Goal: Task Accomplishment & Management: Manage account settings

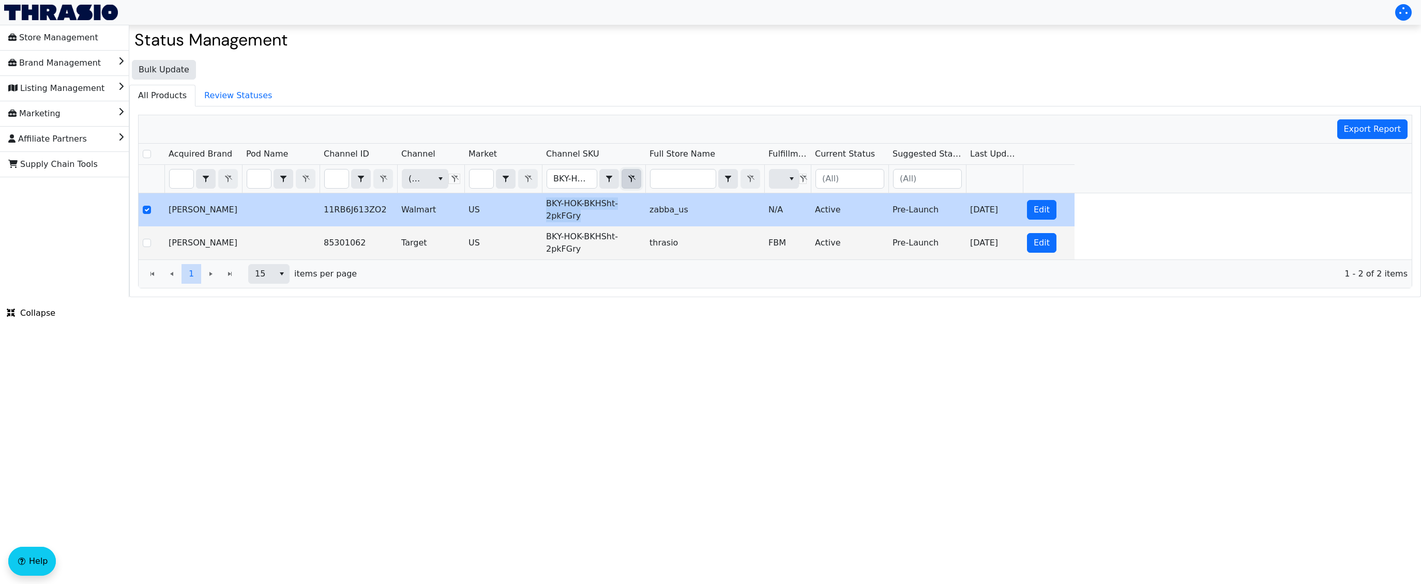
click at [636, 180] on icon "Filter" at bounding box center [631, 179] width 12 height 8
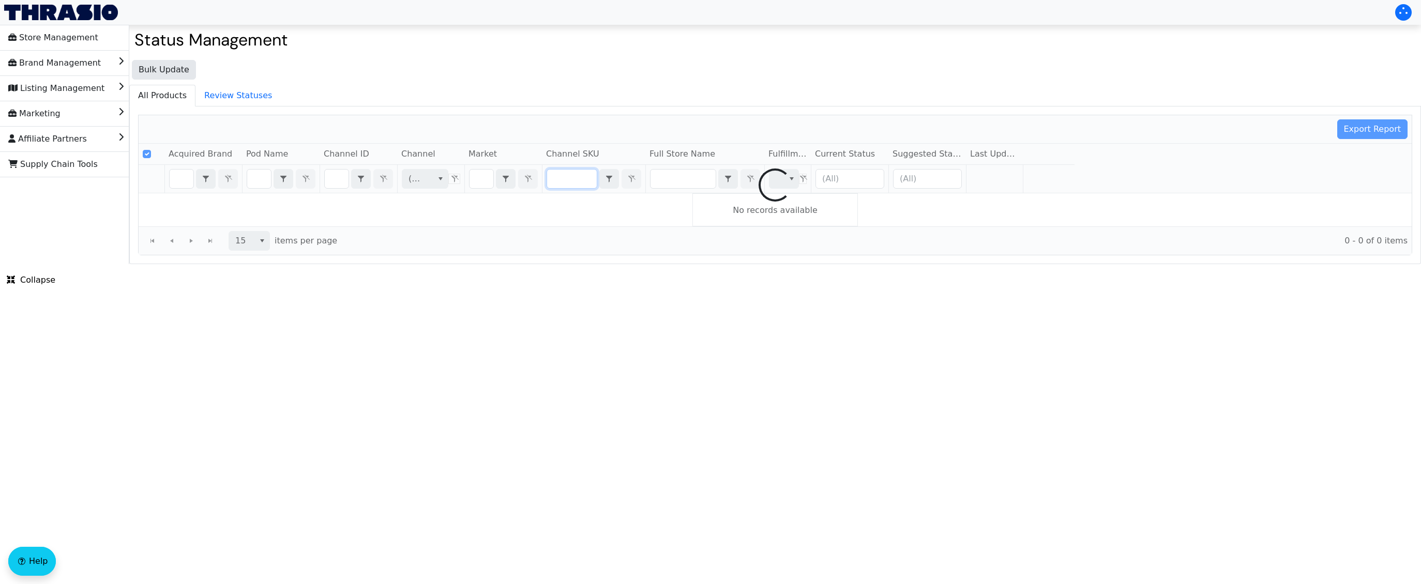
checkbox input "false"
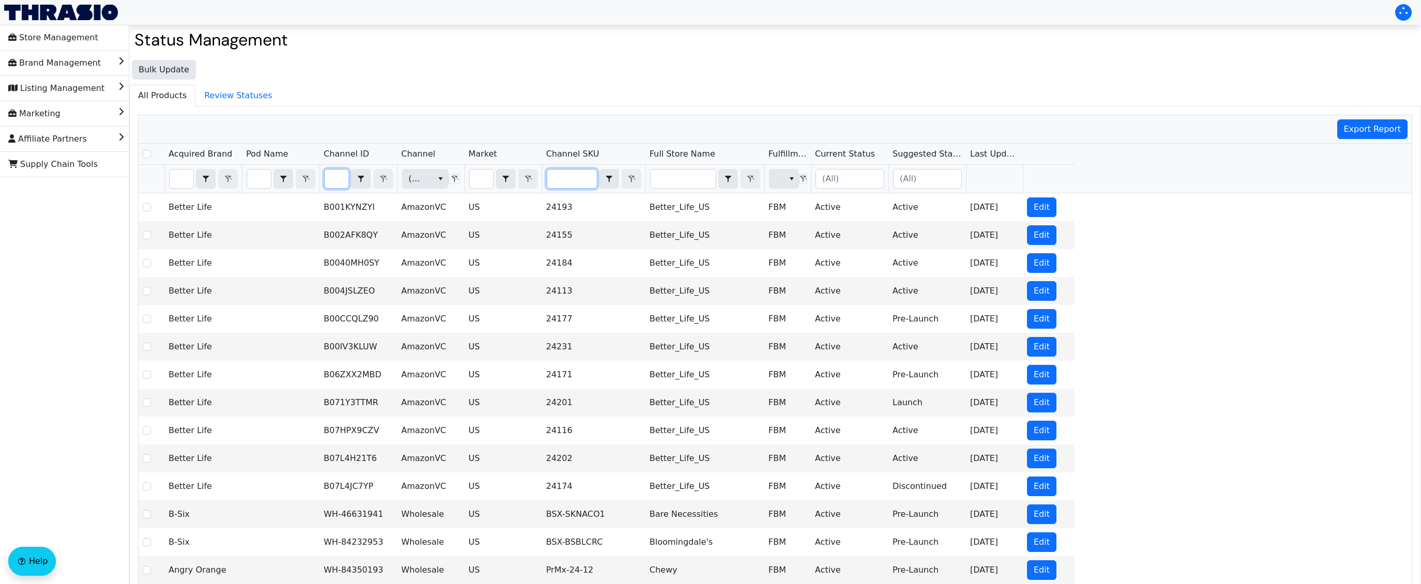
click at [343, 182] on input "Filter" at bounding box center [337, 179] width 24 height 19
type input "B01MRQCENJ"
checkbox input "true"
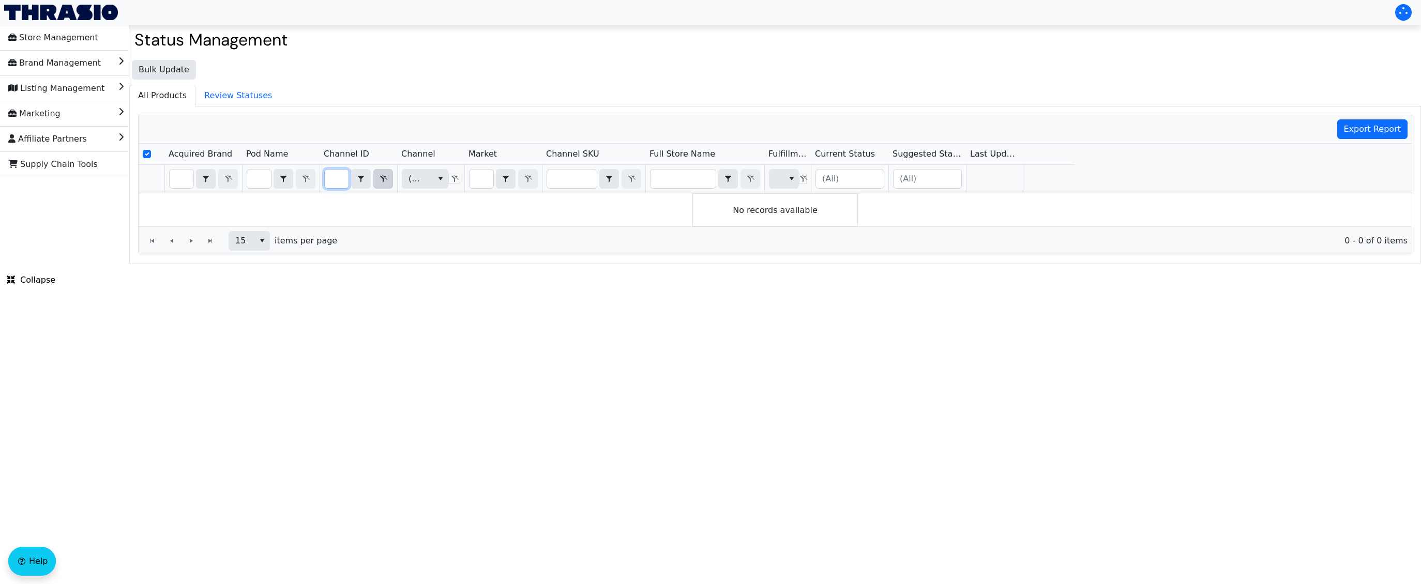
type input "B01MRQCENJ"
click at [388, 175] on icon "Filter" at bounding box center [383, 179] width 12 height 8
checkbox input "false"
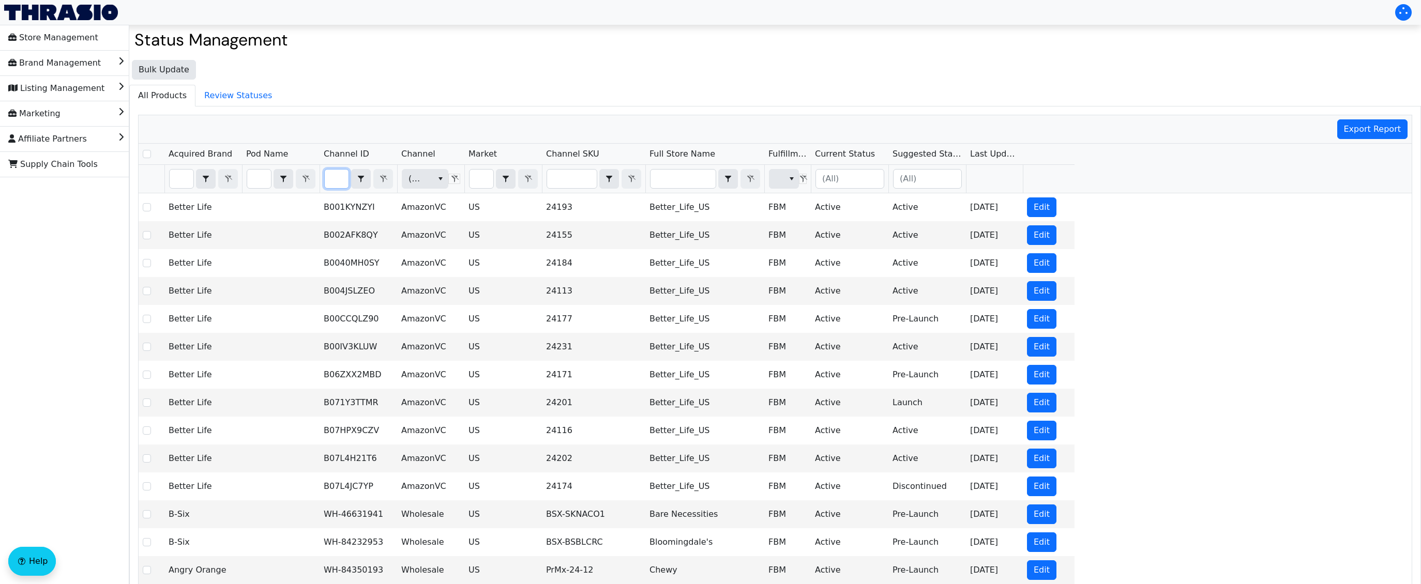
type input "B076X16VZ4"
checkbox input "true"
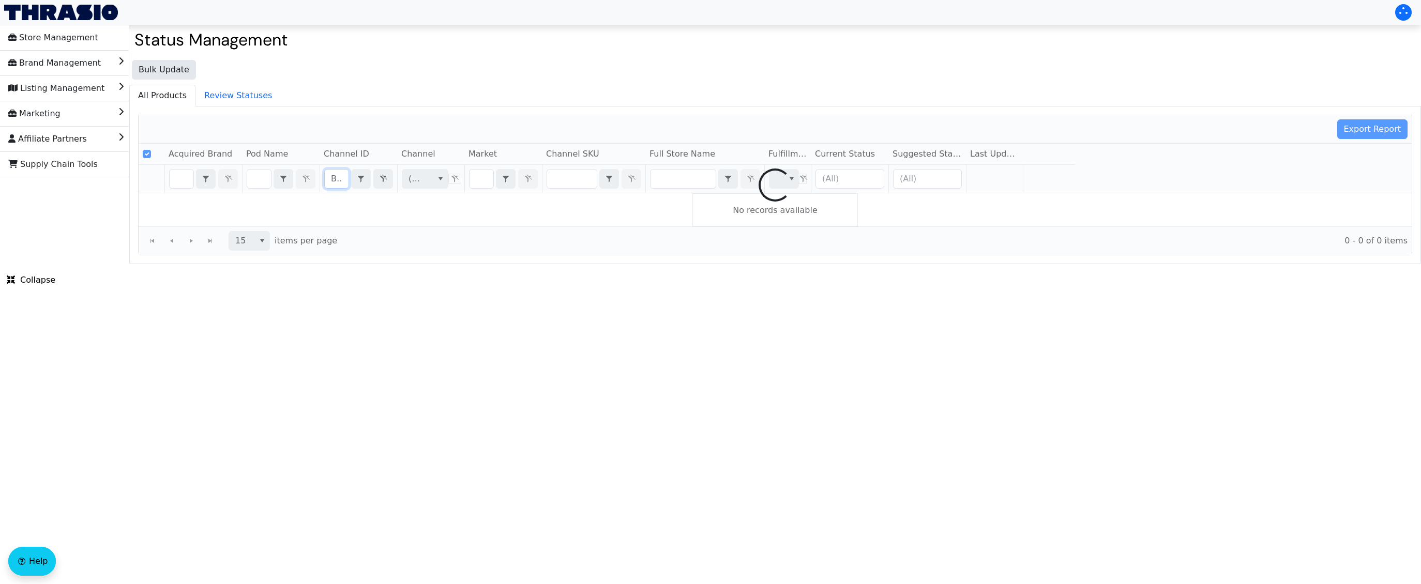
scroll to position [0, 37]
type input "B076X16VZ4"
click at [382, 177] on icon "Filter" at bounding box center [383, 179] width 12 height 8
checkbox input "false"
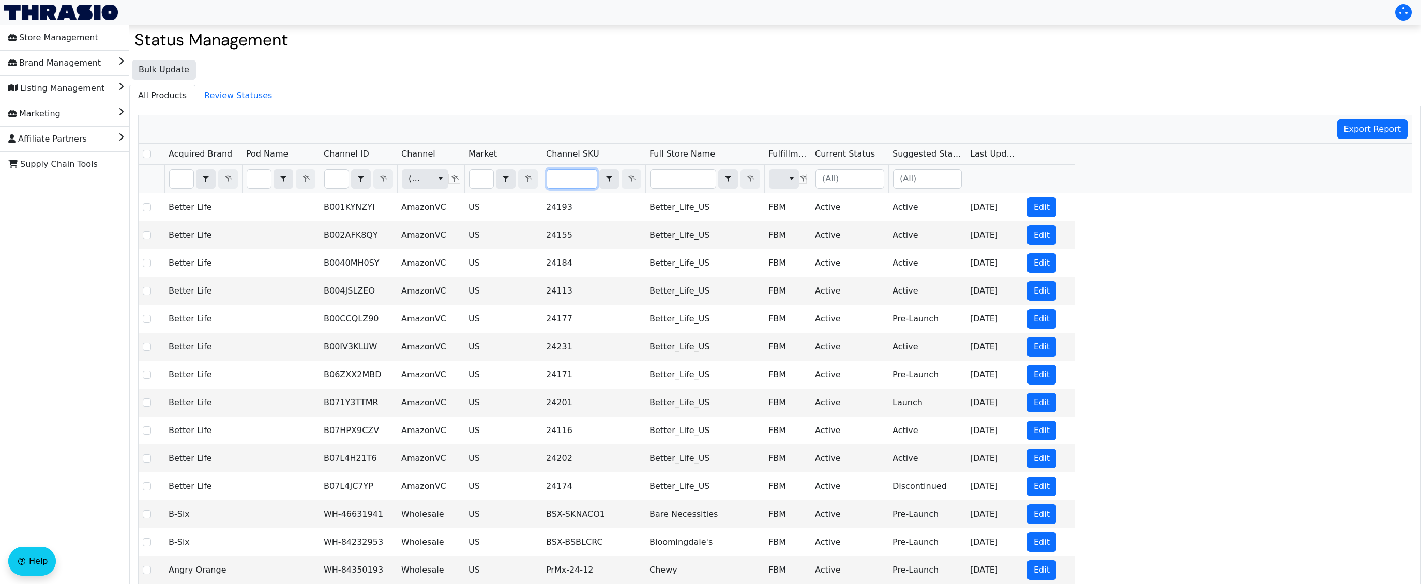
click at [567, 175] on input "Filter" at bounding box center [572, 179] width 50 height 19
type input "BKY-HOK-ItComft2100-KgBk"
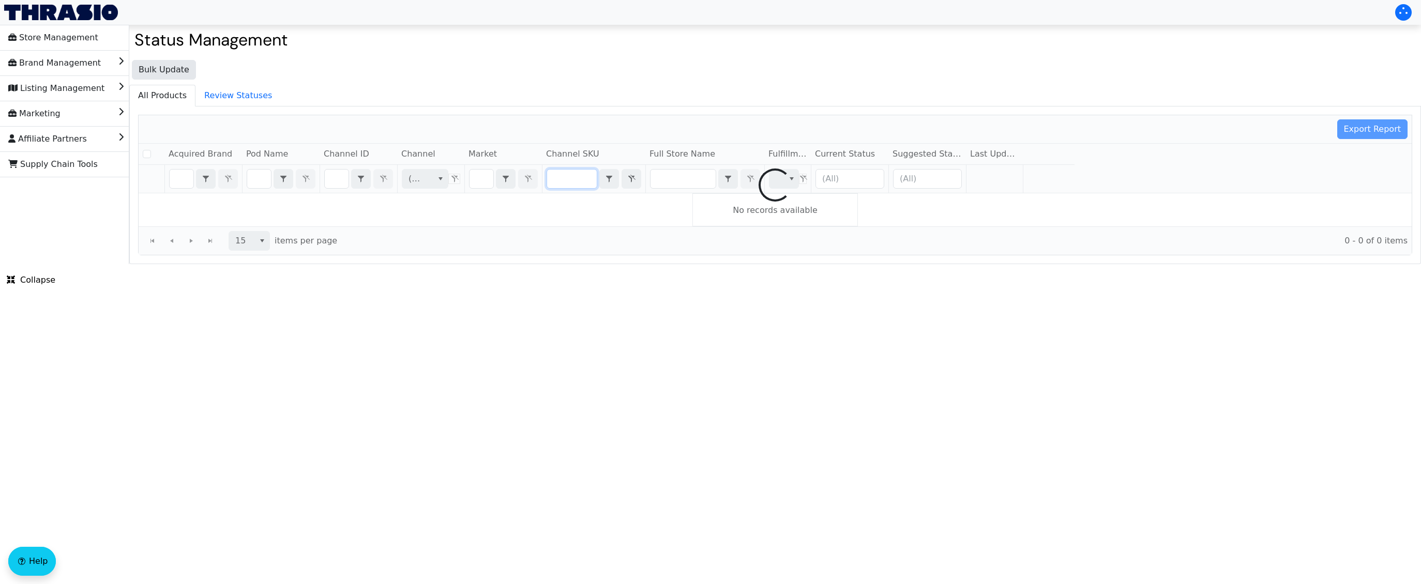
checkbox input "false"
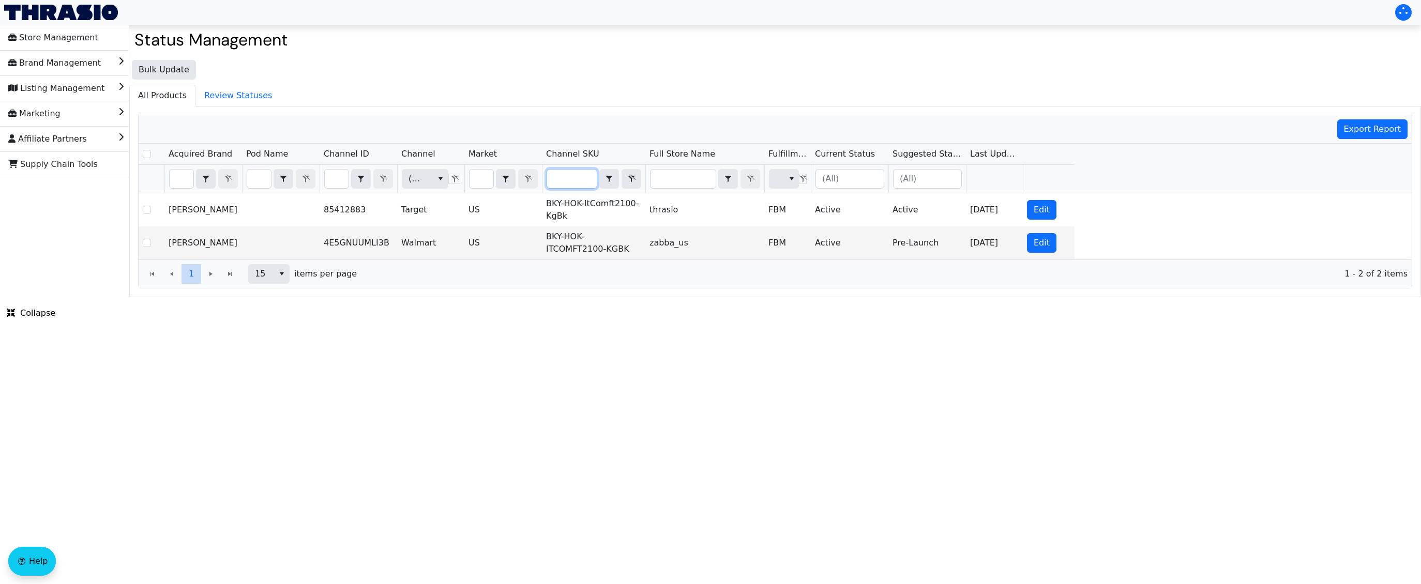
type input "BKY-HOK-ItComft2100-KgBk"
click at [626, 179] on icon "Filter" at bounding box center [631, 179] width 12 height 8
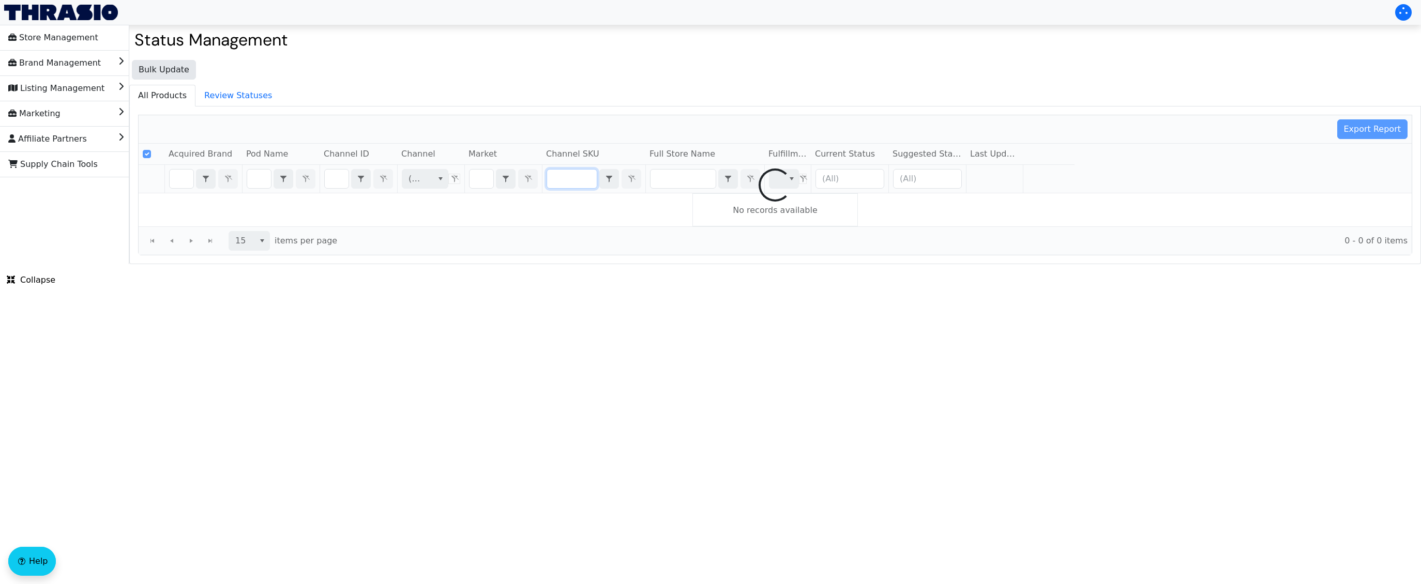
checkbox input "false"
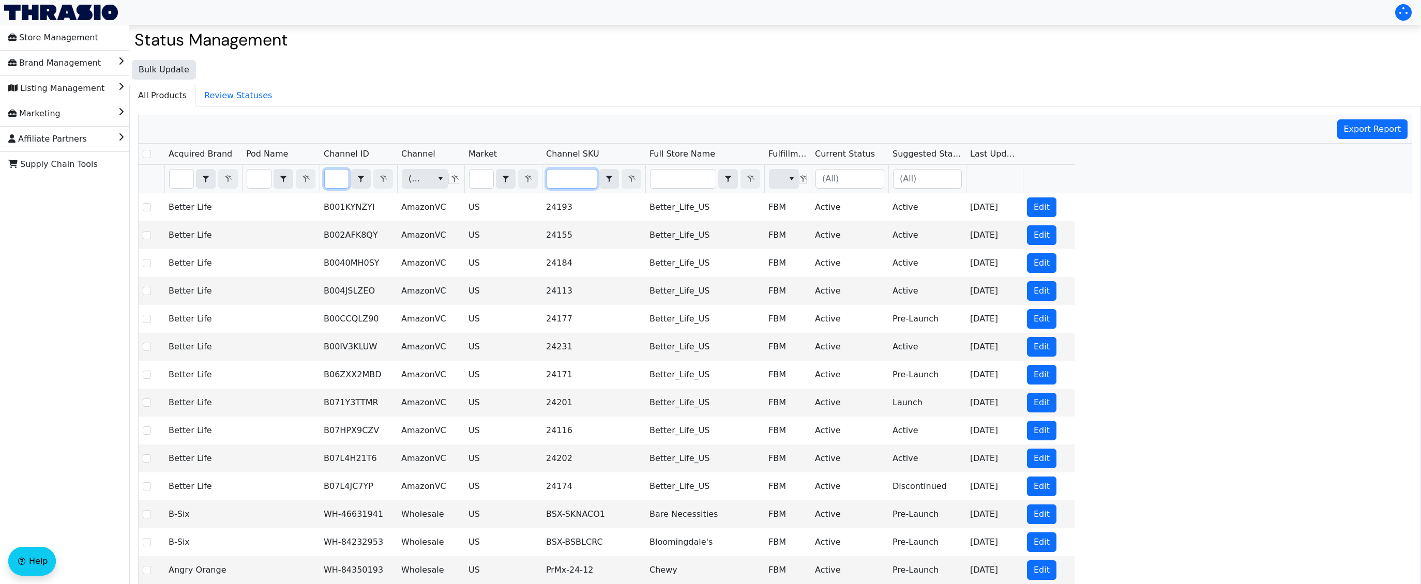
click at [342, 182] on input "Filter" at bounding box center [337, 179] width 24 height 19
type input "39283165724743"
checkbox input "true"
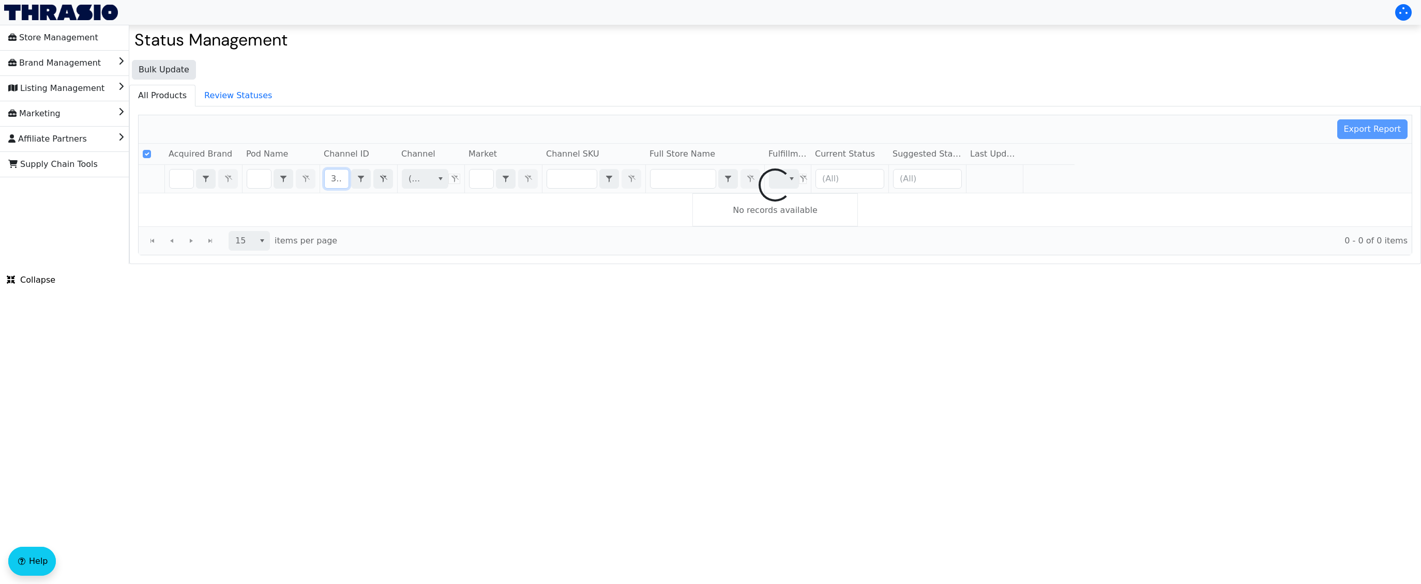
scroll to position [0, 55]
type input "39283165724743"
click at [101, 91] on li "Listing Management" at bounding box center [64, 88] width 129 height 25
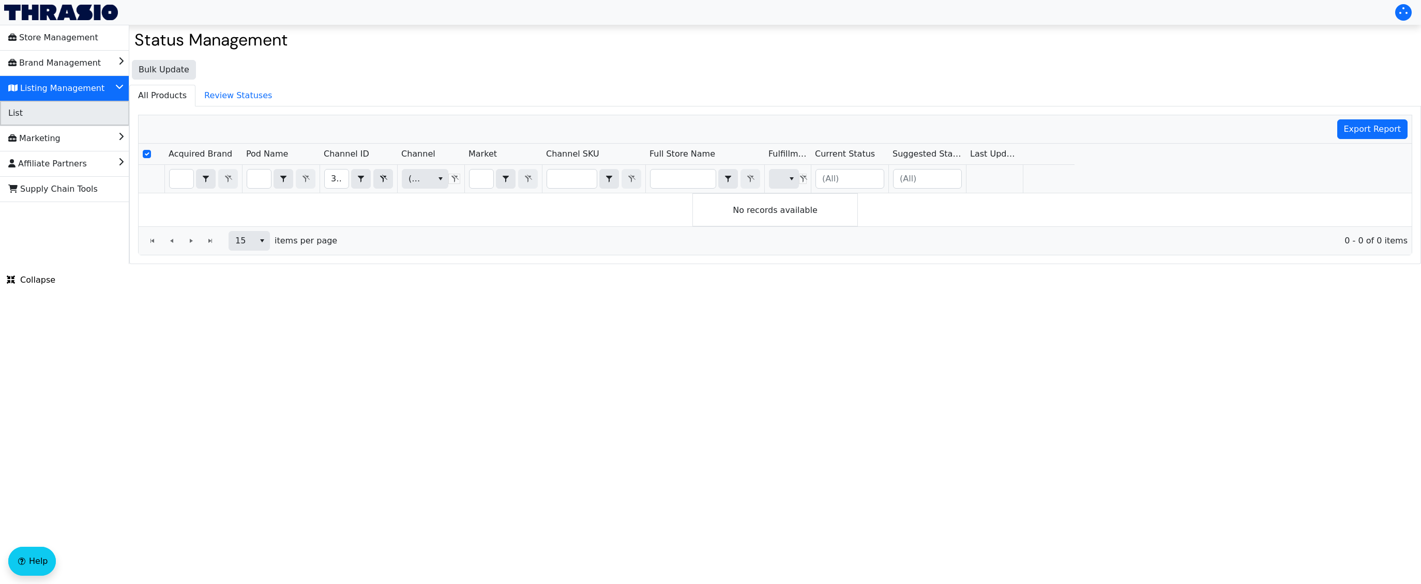
click at [83, 112] on li "List" at bounding box center [64, 113] width 129 height 25
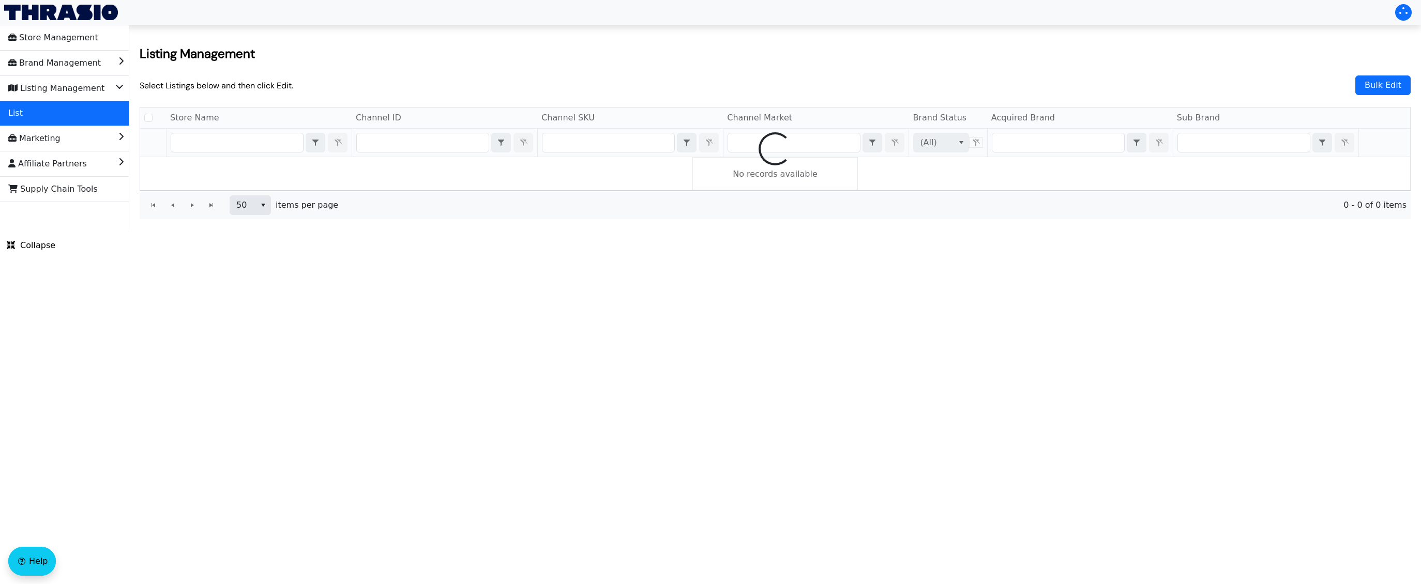
checkbox input "false"
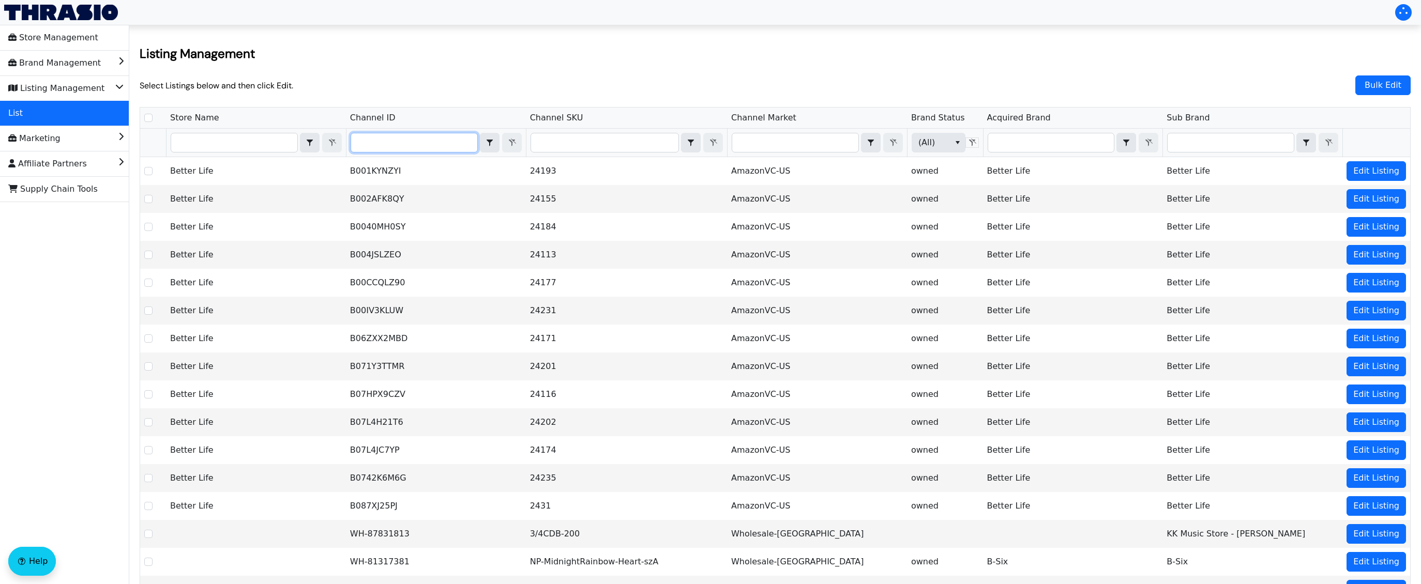
click at [404, 144] on input "Filter" at bounding box center [414, 142] width 126 height 19
type input "39283165724743"
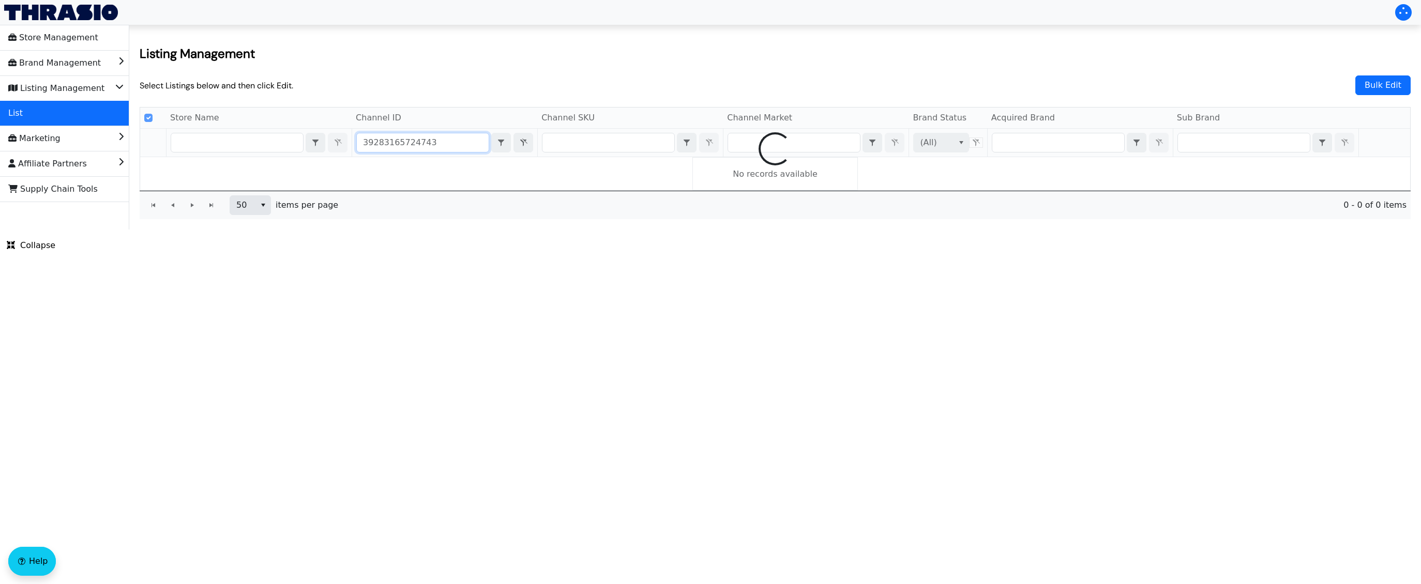
checkbox input "false"
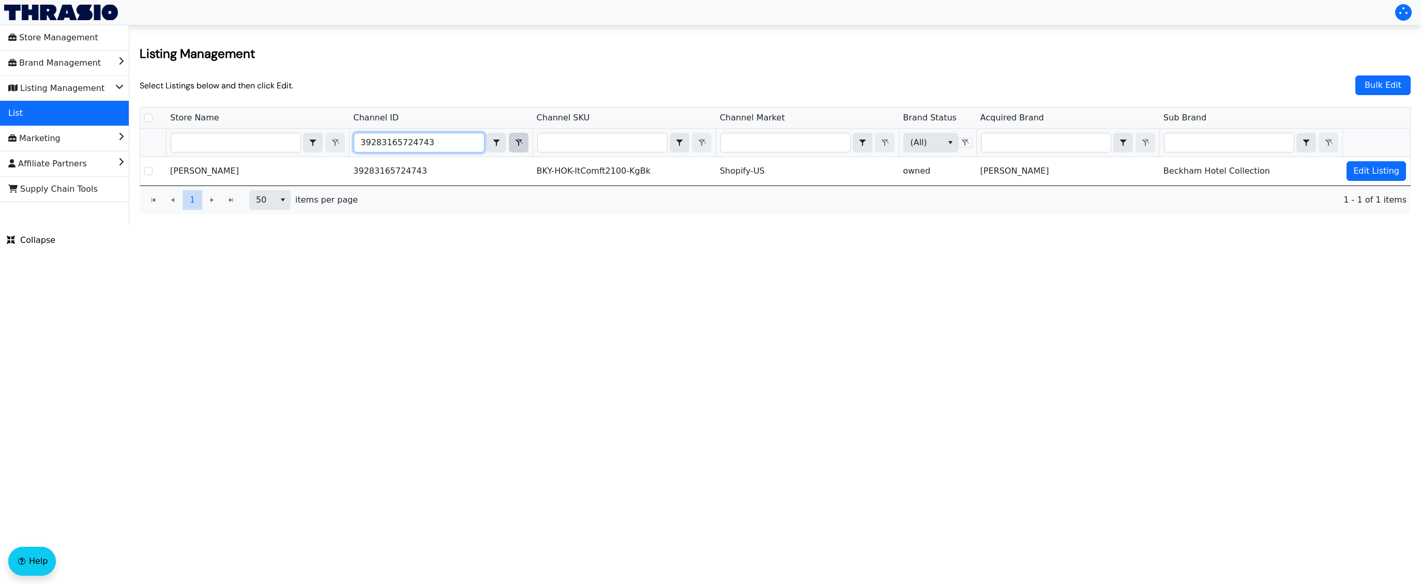
type input "39283165724743"
click at [516, 140] on icon "Filter" at bounding box center [519, 143] width 7 height 8
checkbox input "true"
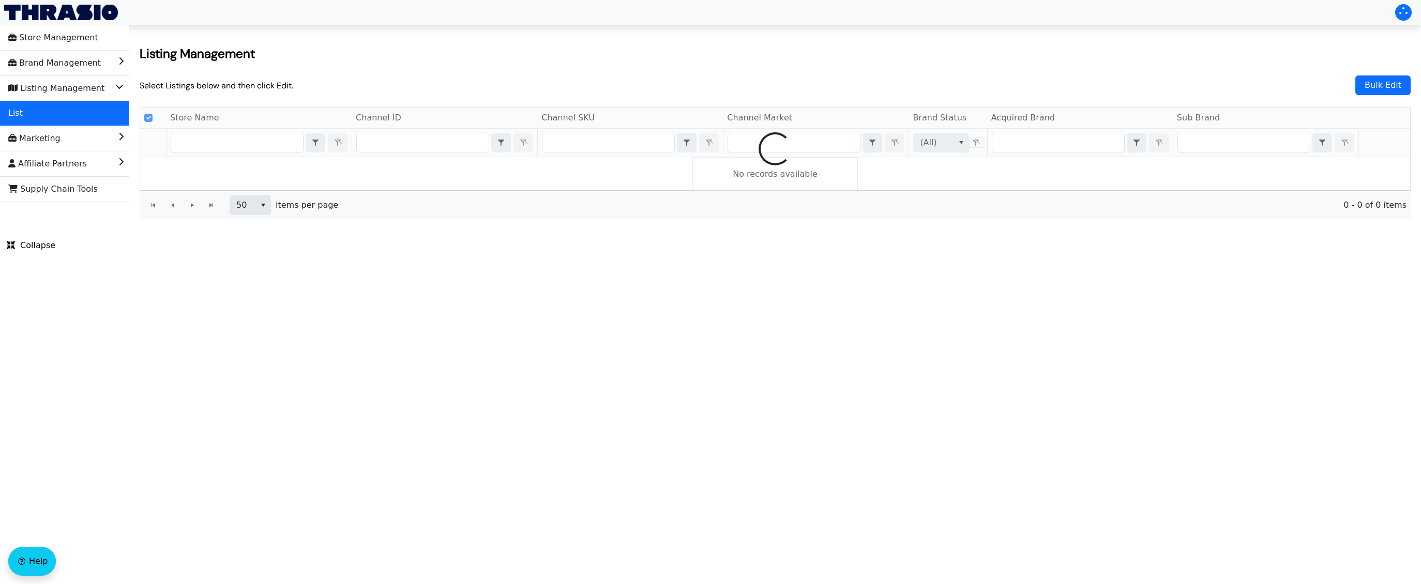
checkbox input "false"
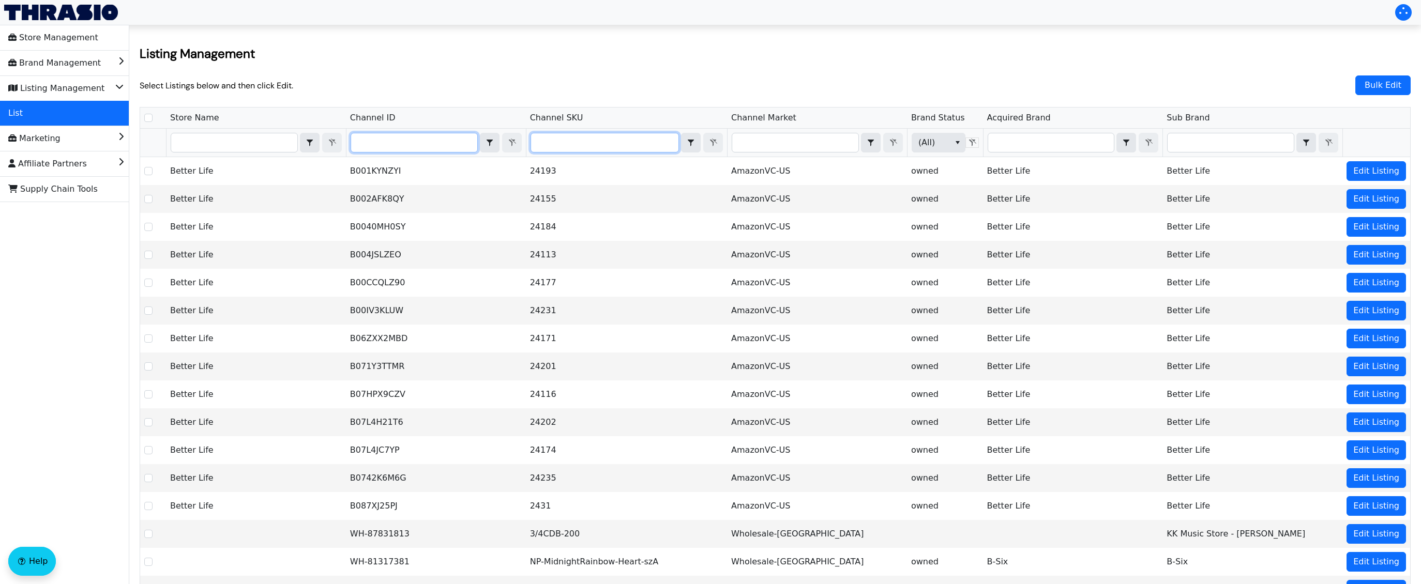
click at [557, 143] on input "Filter" at bounding box center [604, 142] width 147 height 19
type input "BKY-HOK-ItComft2100-KgBk"
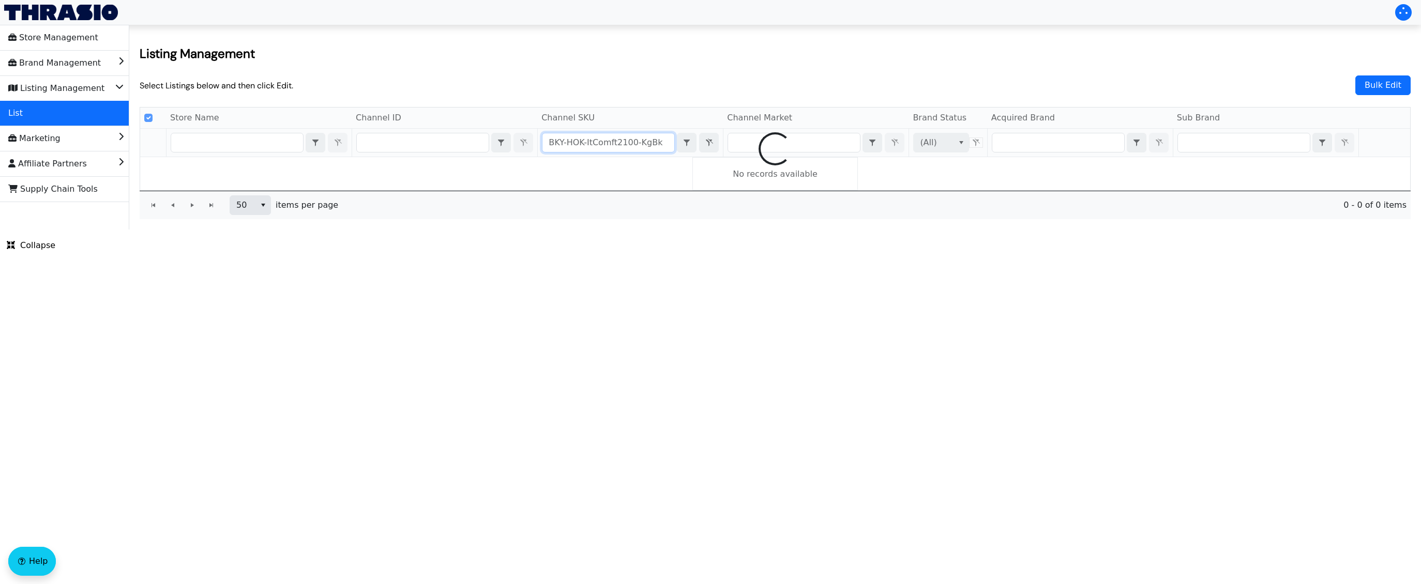
checkbox input "false"
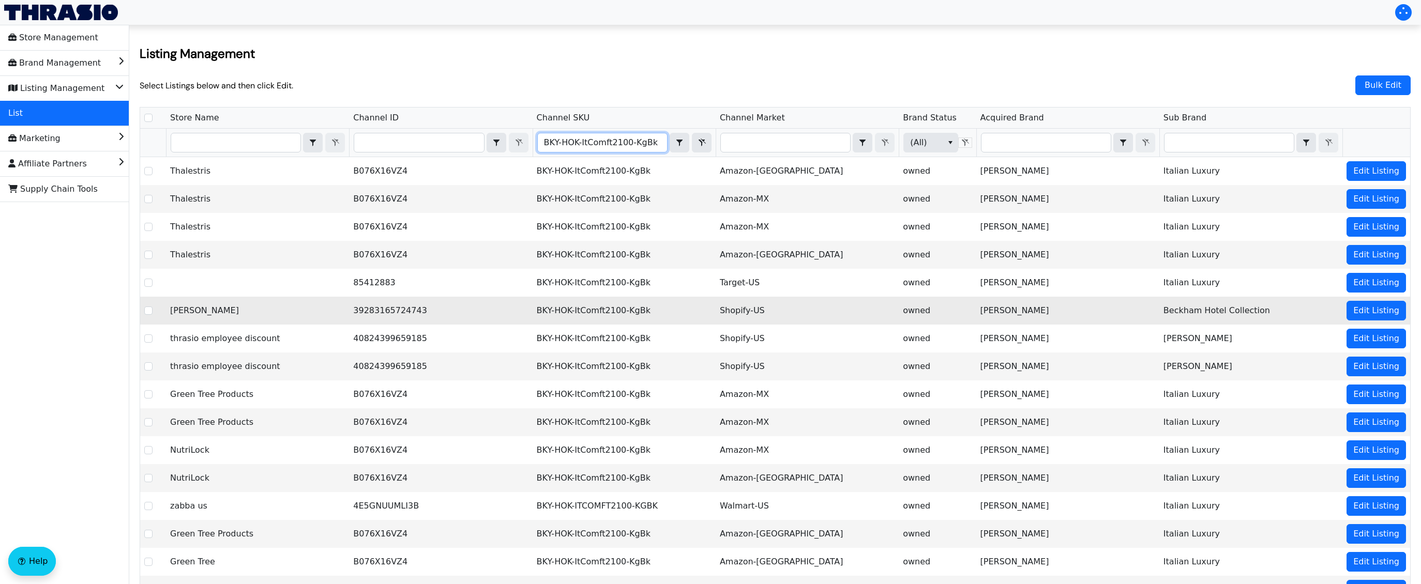
type input "BKY-HOK-ItComft2100-KgBk"
drag, startPoint x: 768, startPoint y: 312, endPoint x: 721, endPoint y: 313, distance: 47.1
click at [721, 313] on td "Shopify-US" at bounding box center [807, 311] width 183 height 28
copy td "Shopify-US"
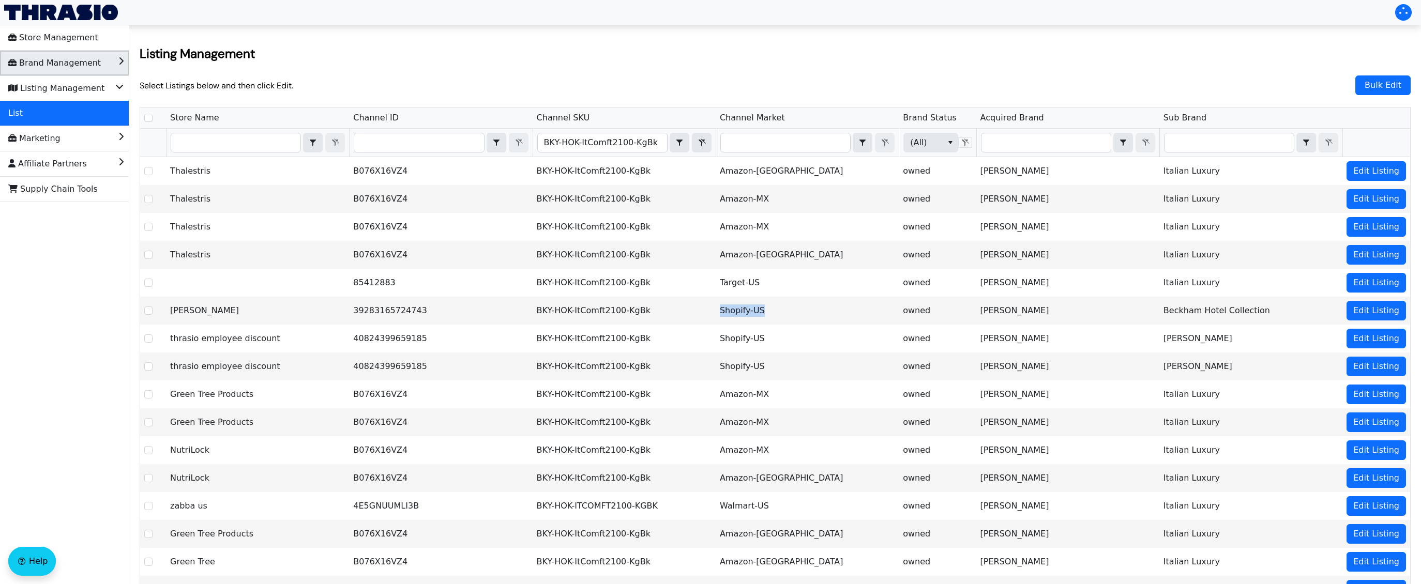
click at [100, 69] on li "Brand Management" at bounding box center [64, 63] width 129 height 25
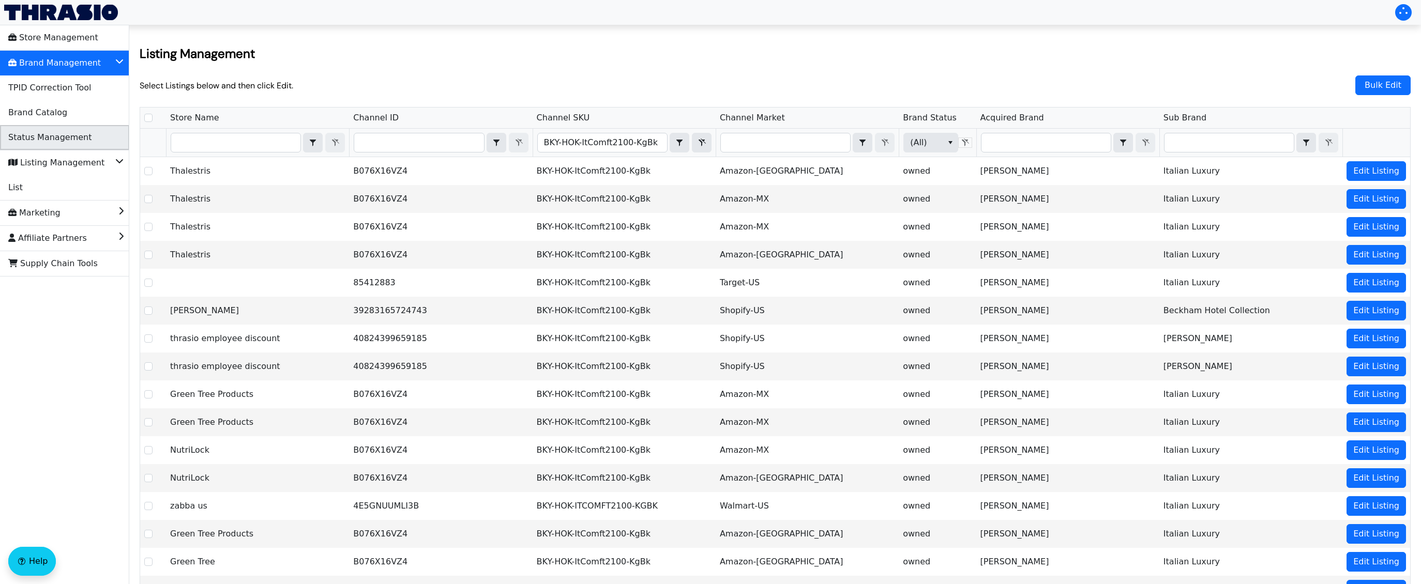
click at [97, 140] on li "Status Management" at bounding box center [64, 137] width 129 height 25
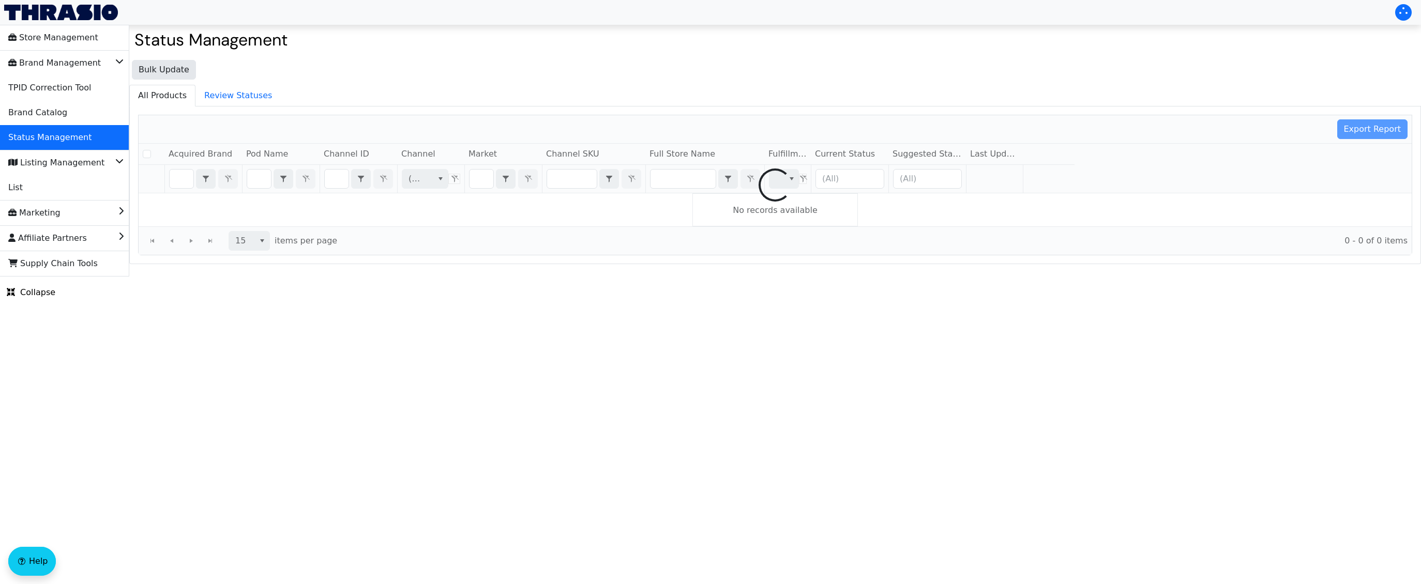
checkbox input "false"
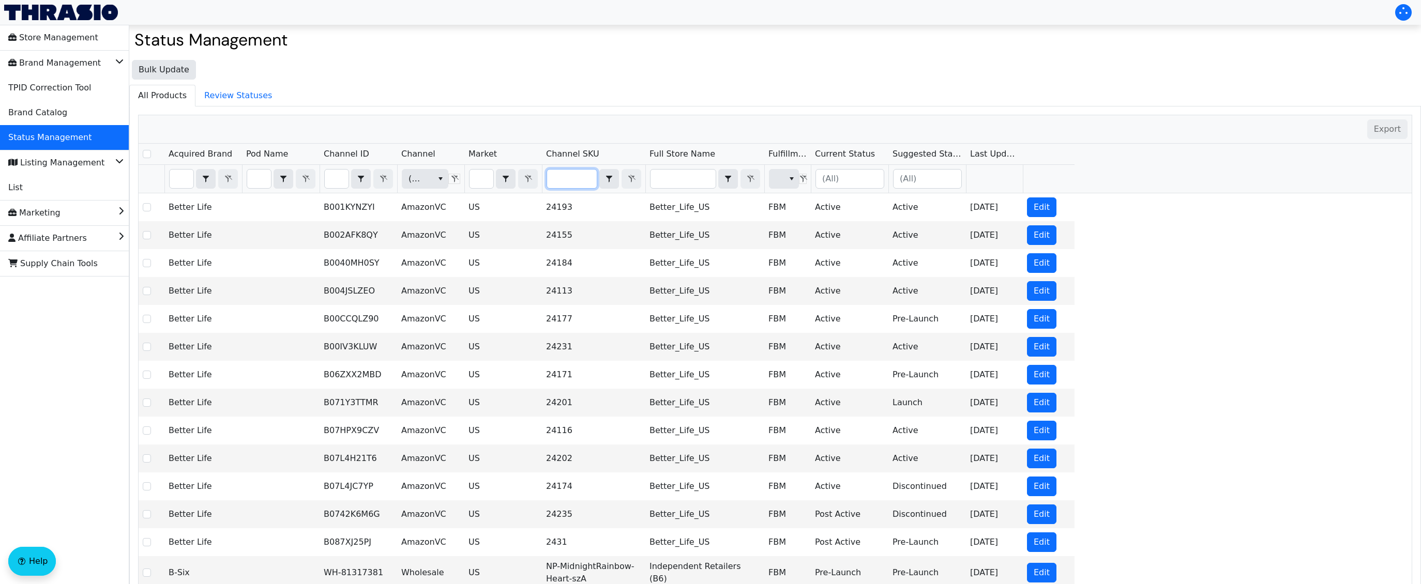
click at [587, 183] on input "Filter" at bounding box center [572, 179] width 50 height 19
type input "BKY-HOK-ItComft2100-KgBk"
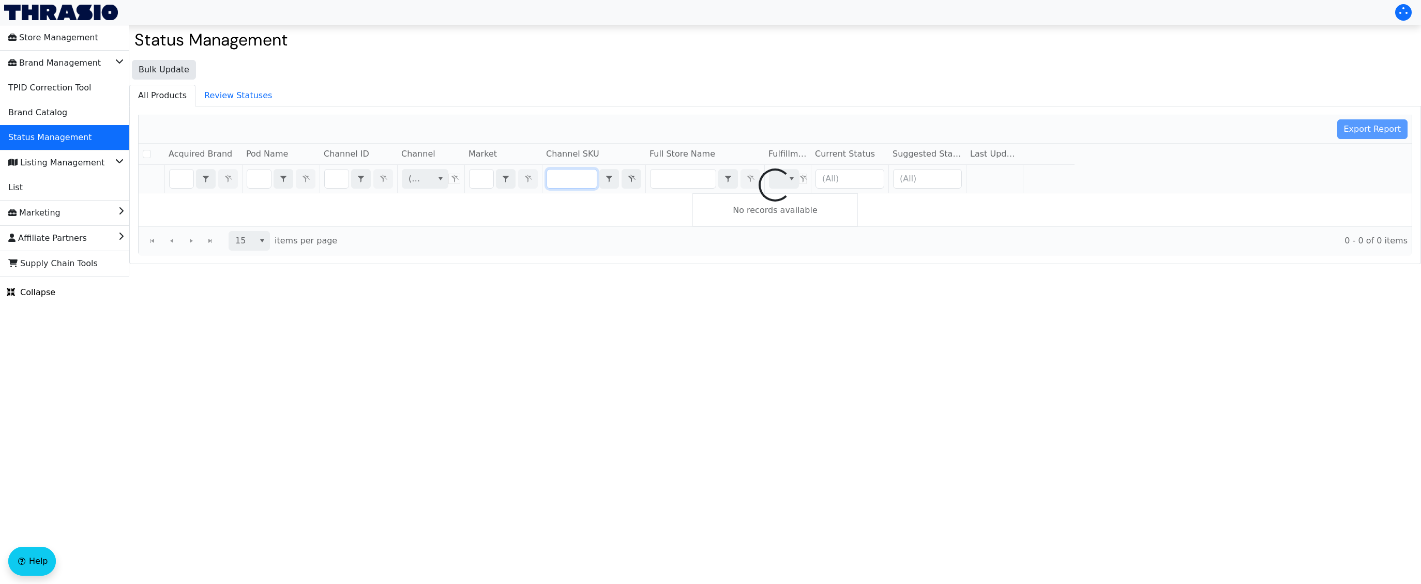
checkbox input "false"
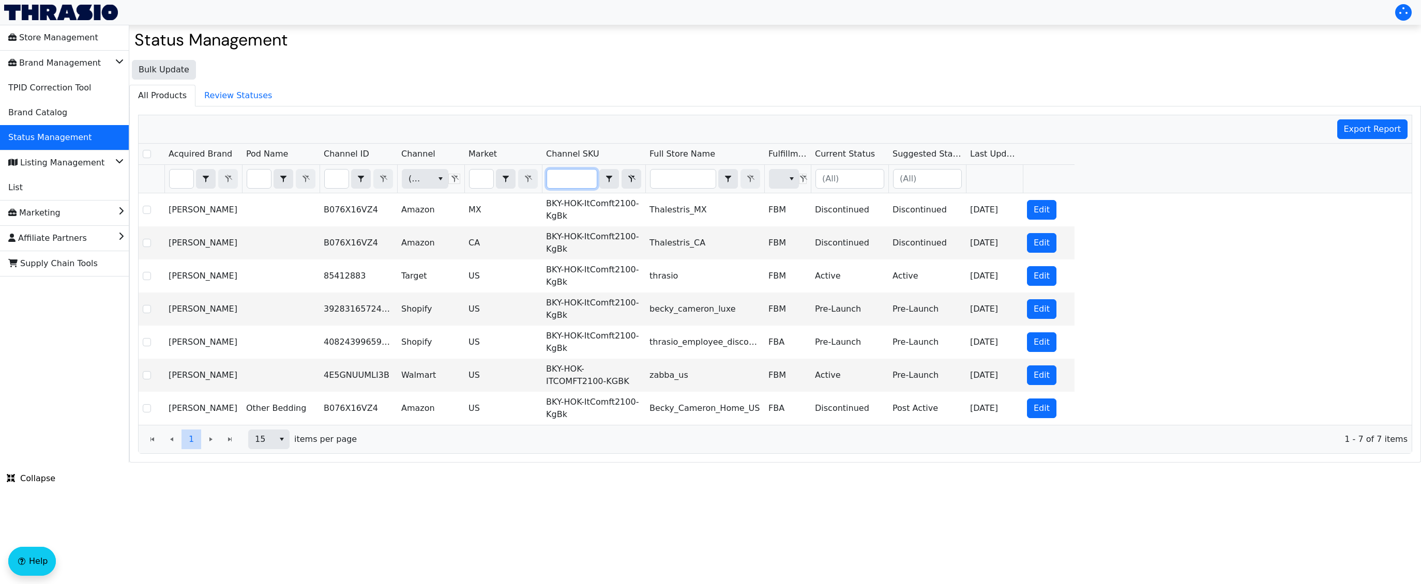
type input "BKY-HOK-ItComft2100-KgBk"
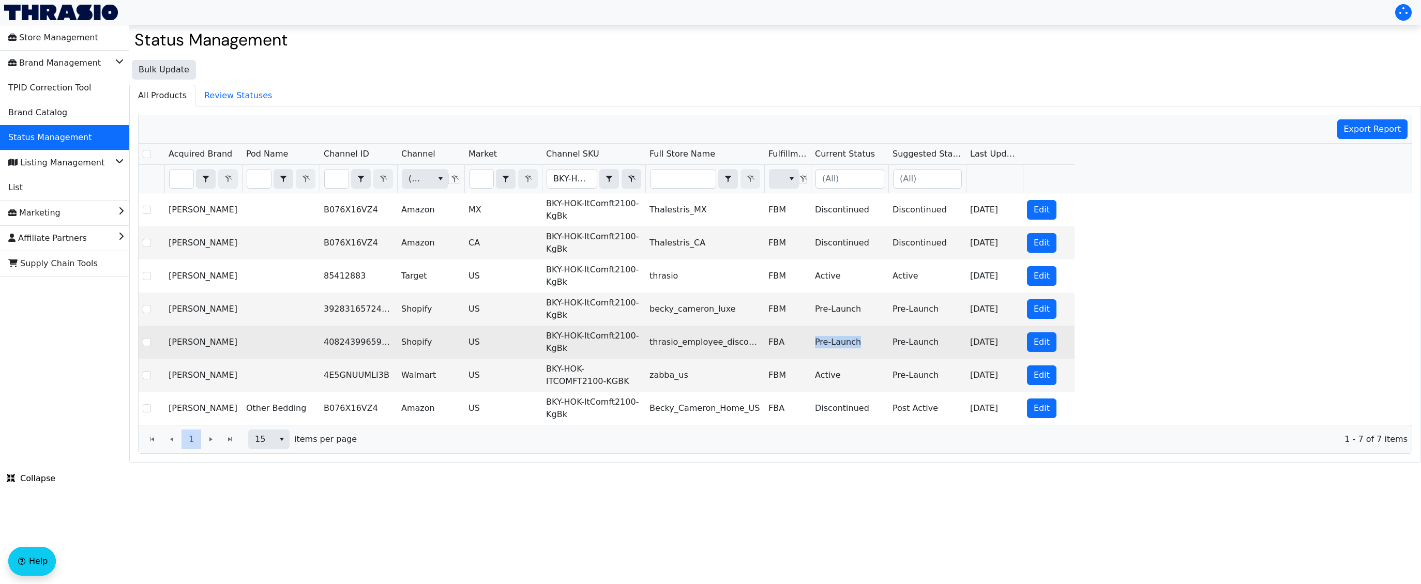
drag, startPoint x: 863, startPoint y: 342, endPoint x: 816, endPoint y: 345, distance: 46.6
click at [816, 345] on td "Pre-Launch" at bounding box center [850, 342] width 78 height 33
copy td "Pre-Launch"
click at [793, 354] on td "FBA" at bounding box center [787, 342] width 47 height 33
drag, startPoint x: 733, startPoint y: 344, endPoint x: 706, endPoint y: 344, distance: 27.4
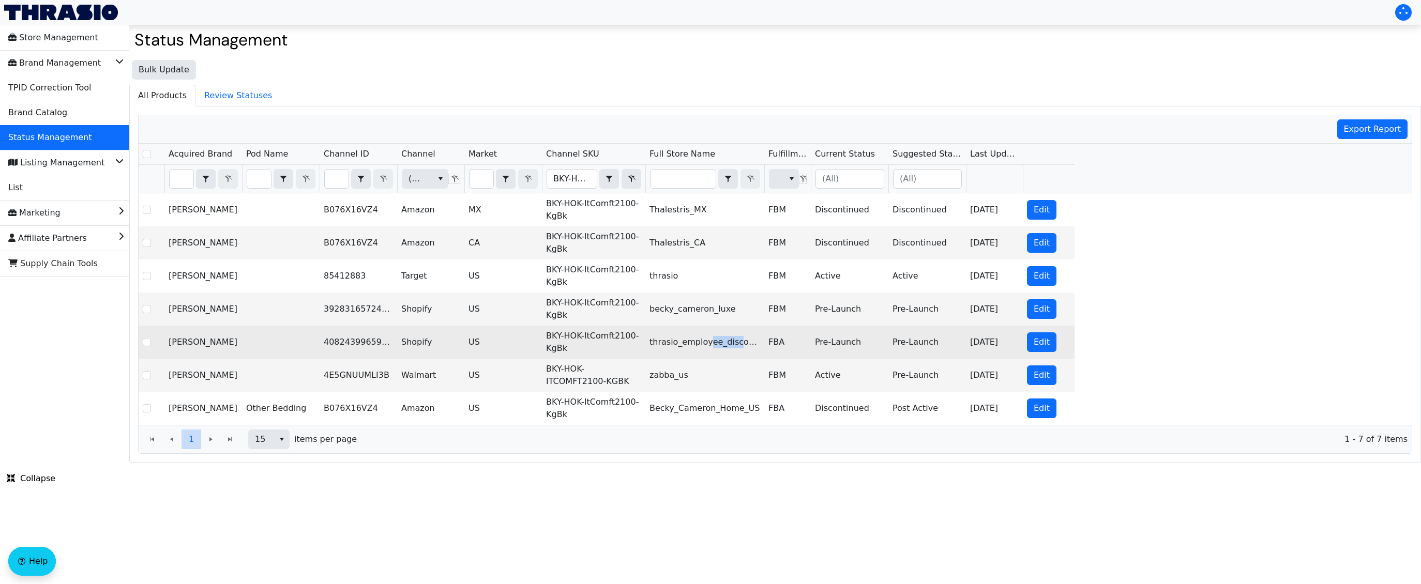
click at [706, 344] on td "thrasio_employee_discount_program" at bounding box center [704, 342] width 119 height 33
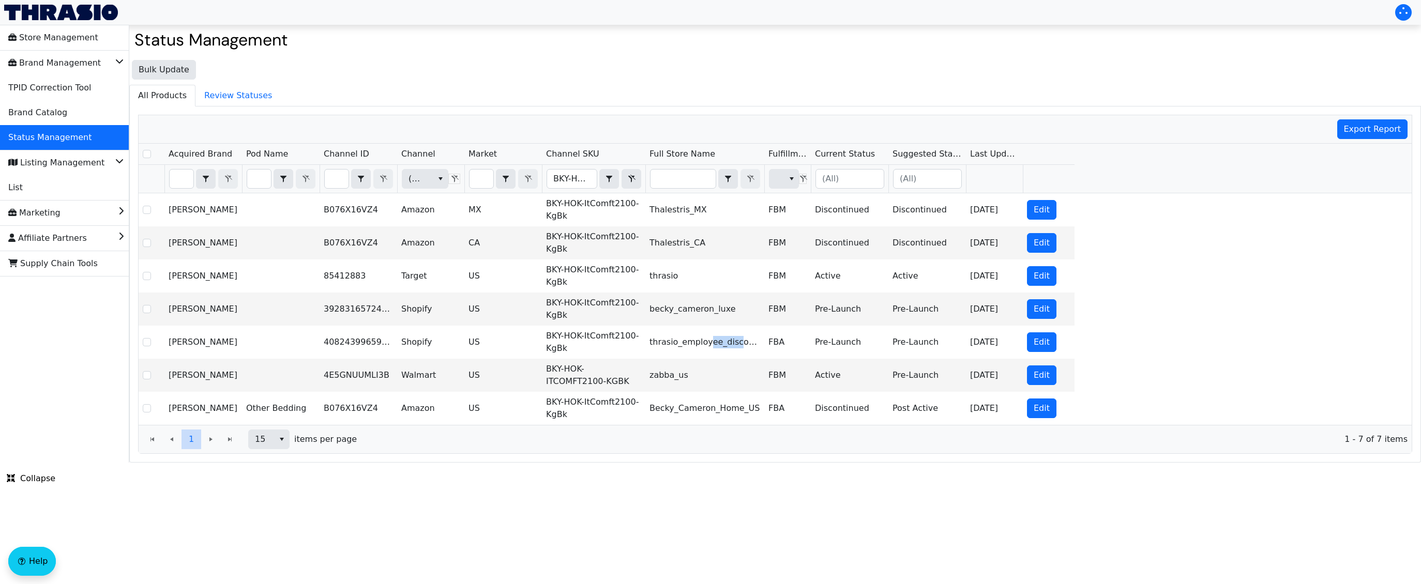
copy td "ee_disc"
click at [610, 463] on html "Store Management Brand Management TPID Correction Tool Brand Catalog Status Man…" at bounding box center [710, 231] width 1421 height 463
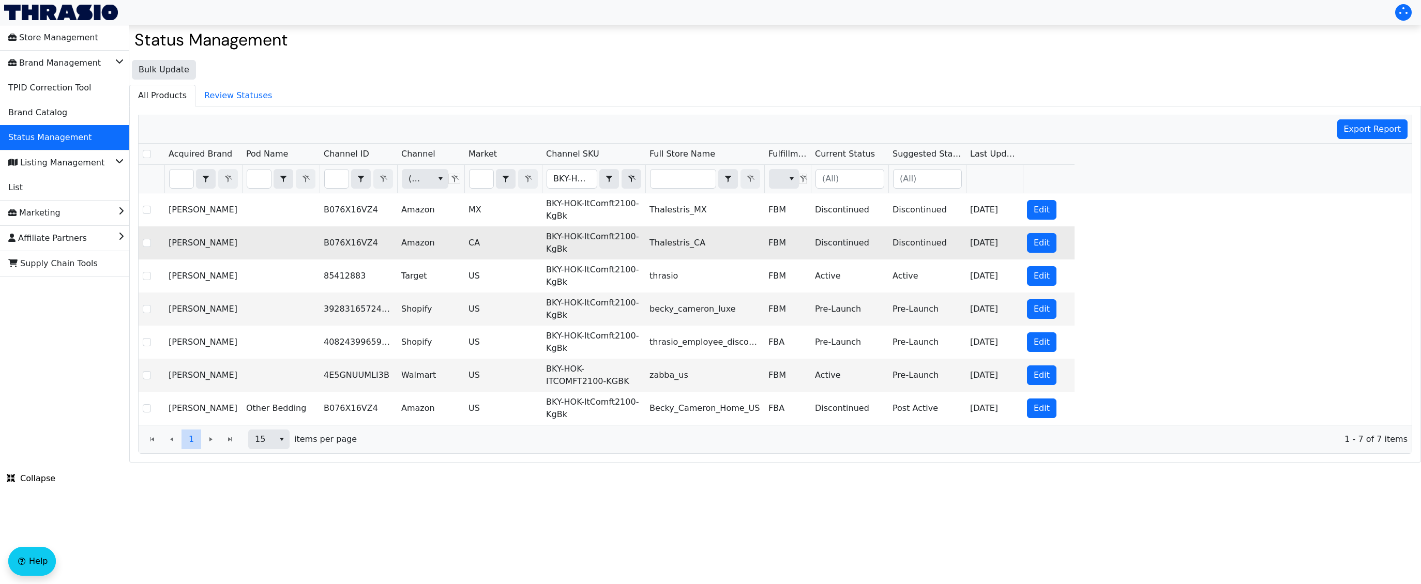
click at [356, 243] on td "B076X16VZ4" at bounding box center [359, 242] width 78 height 33
copy td "B076X16VZ4"
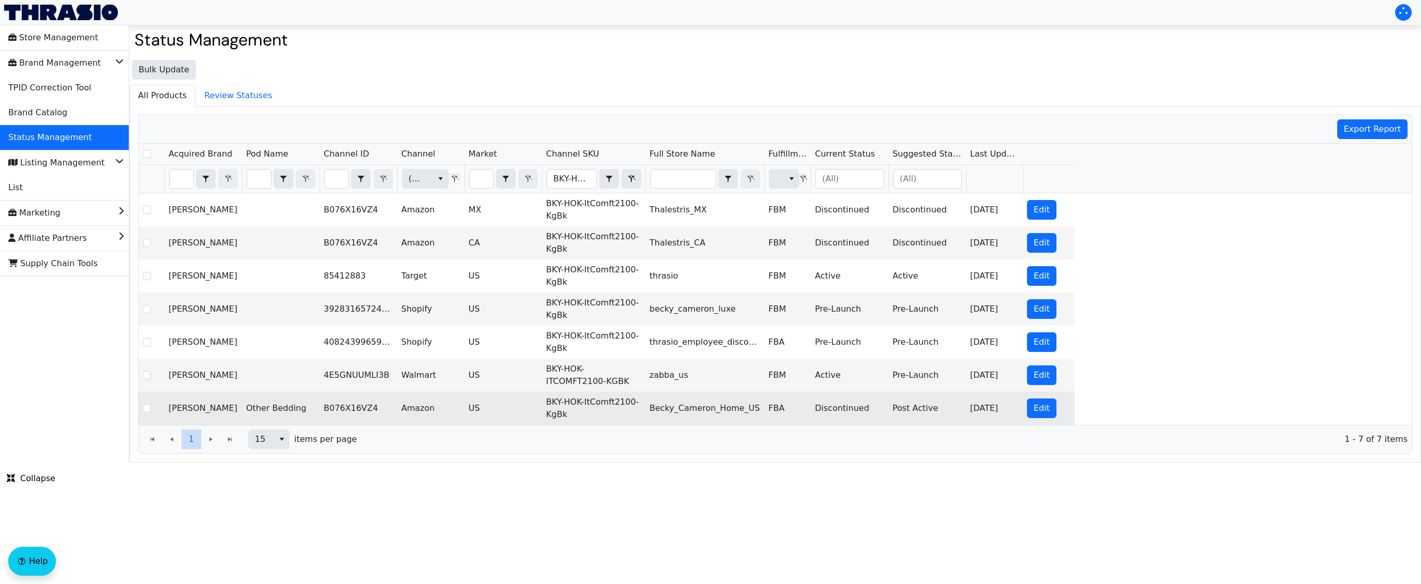
click at [840, 417] on td "Discontinued" at bounding box center [850, 408] width 78 height 33
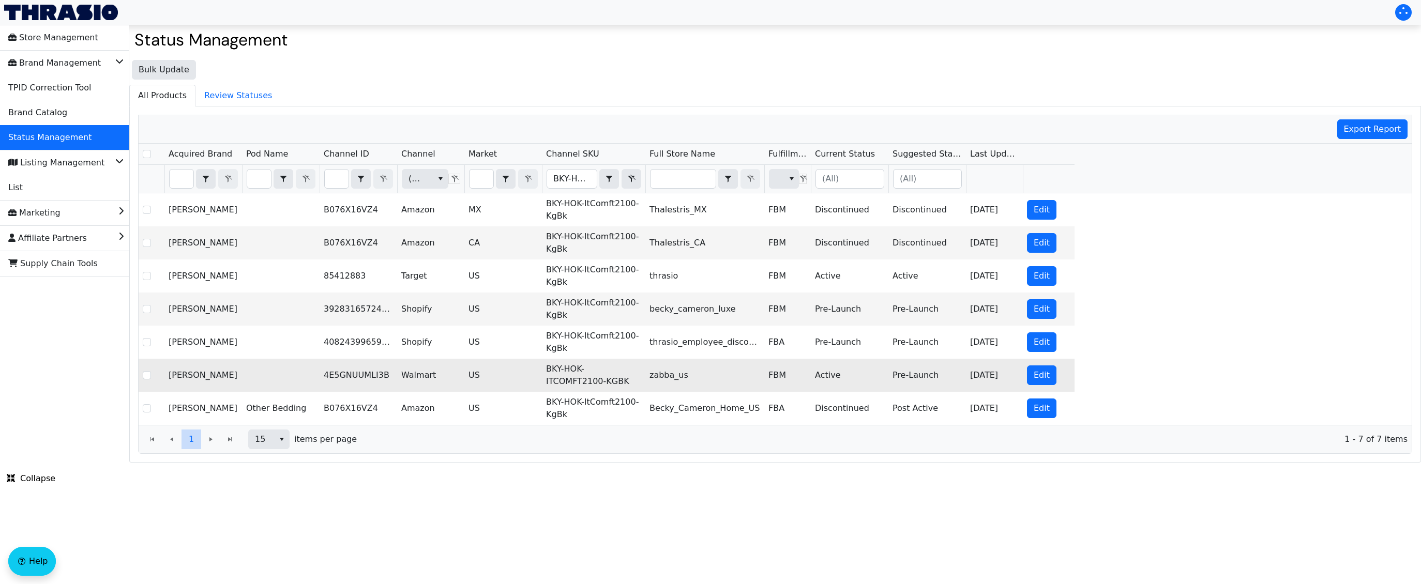
click at [727, 372] on td "zabba_us" at bounding box center [704, 375] width 119 height 33
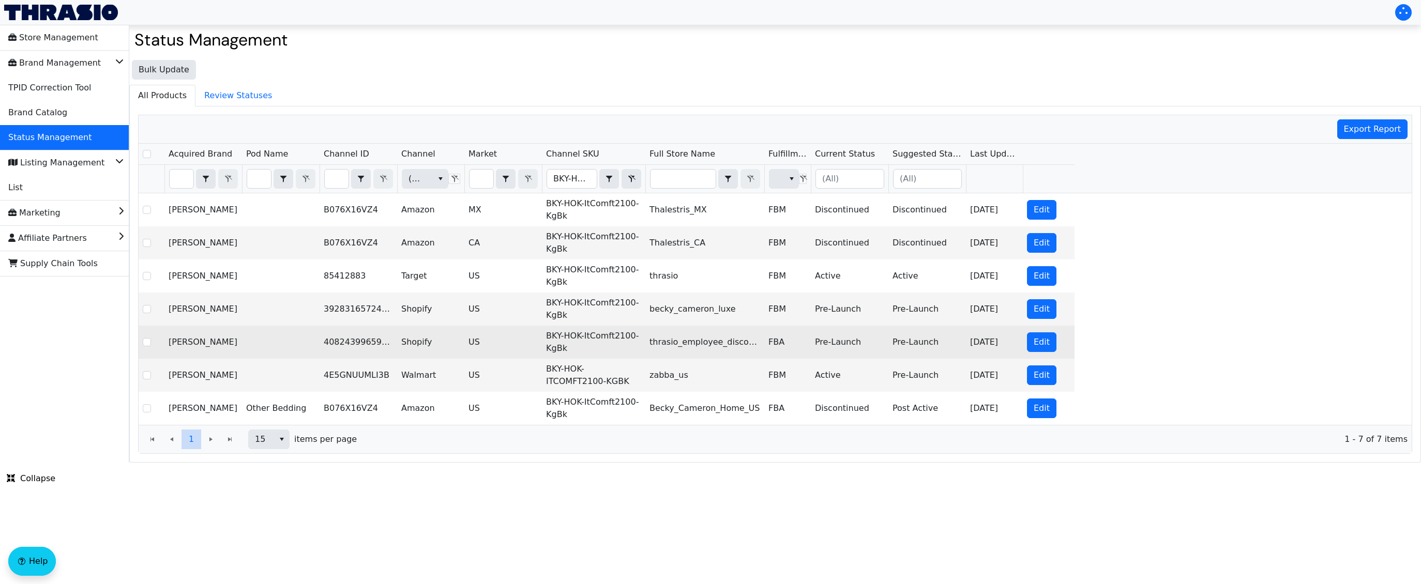
click at [731, 346] on td "thrasio_employee_discount_program" at bounding box center [704, 342] width 119 height 33
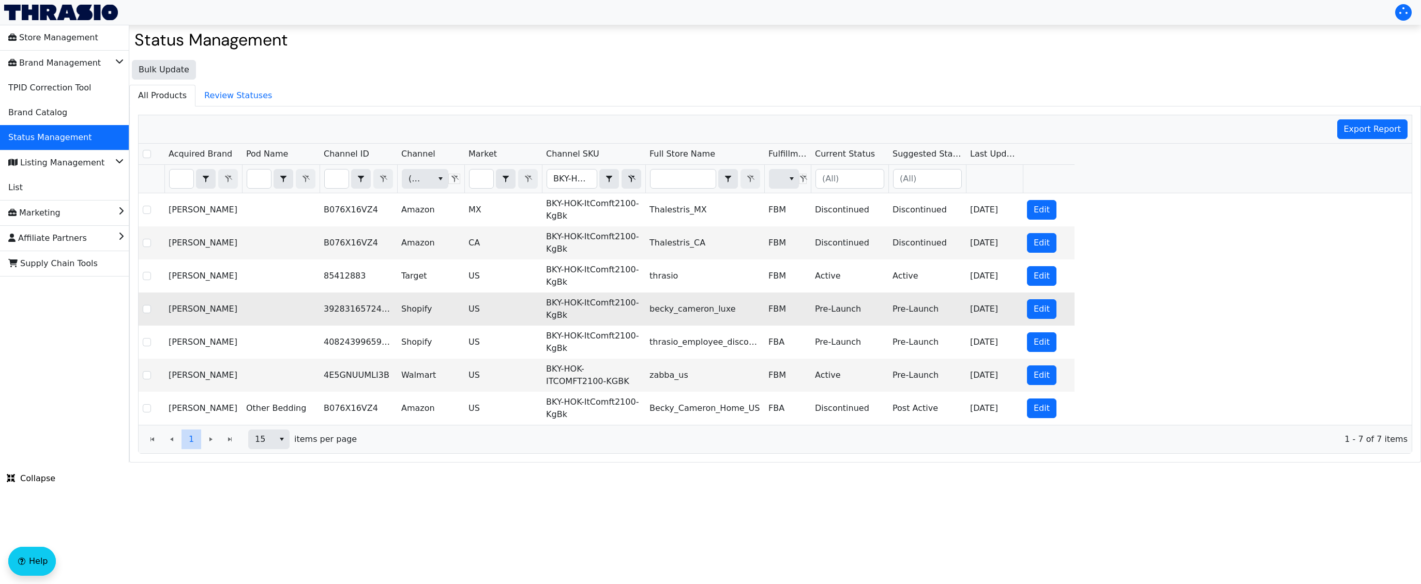
click at [733, 309] on td "becky_cameron_luxe" at bounding box center [704, 309] width 119 height 33
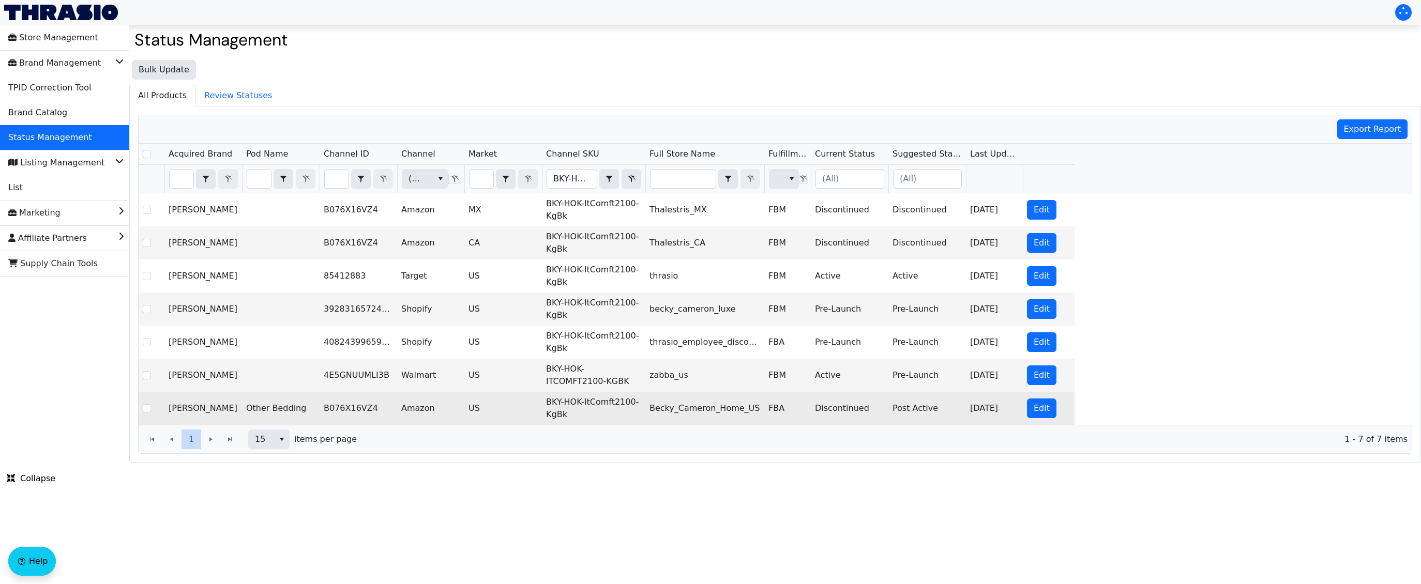
click at [357, 408] on td "B076X16VZ4" at bounding box center [359, 408] width 78 height 33
copy td "B076X16VZ4"
drag, startPoint x: 571, startPoint y: 413, endPoint x: 543, endPoint y: 406, distance: 29.2
click at [543, 406] on td "BKY-HOK-ItComft2100-KgBk" at bounding box center [593, 408] width 103 height 33
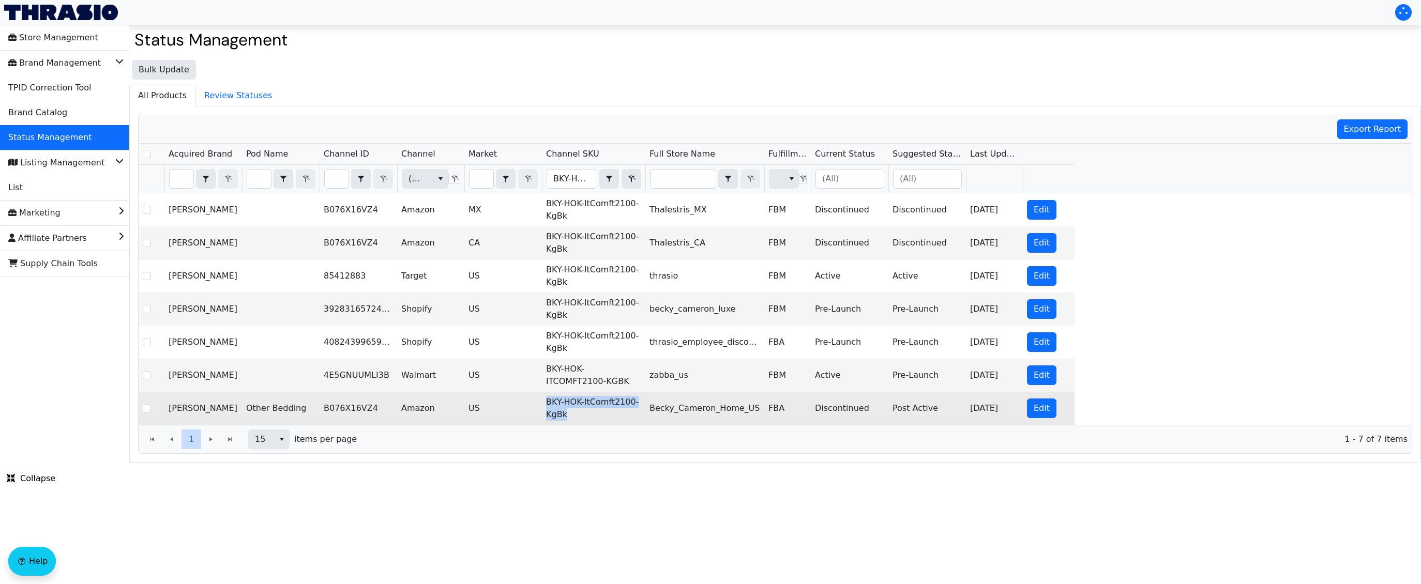
copy td "BKY-HOK-ItComft2100-KgBk"
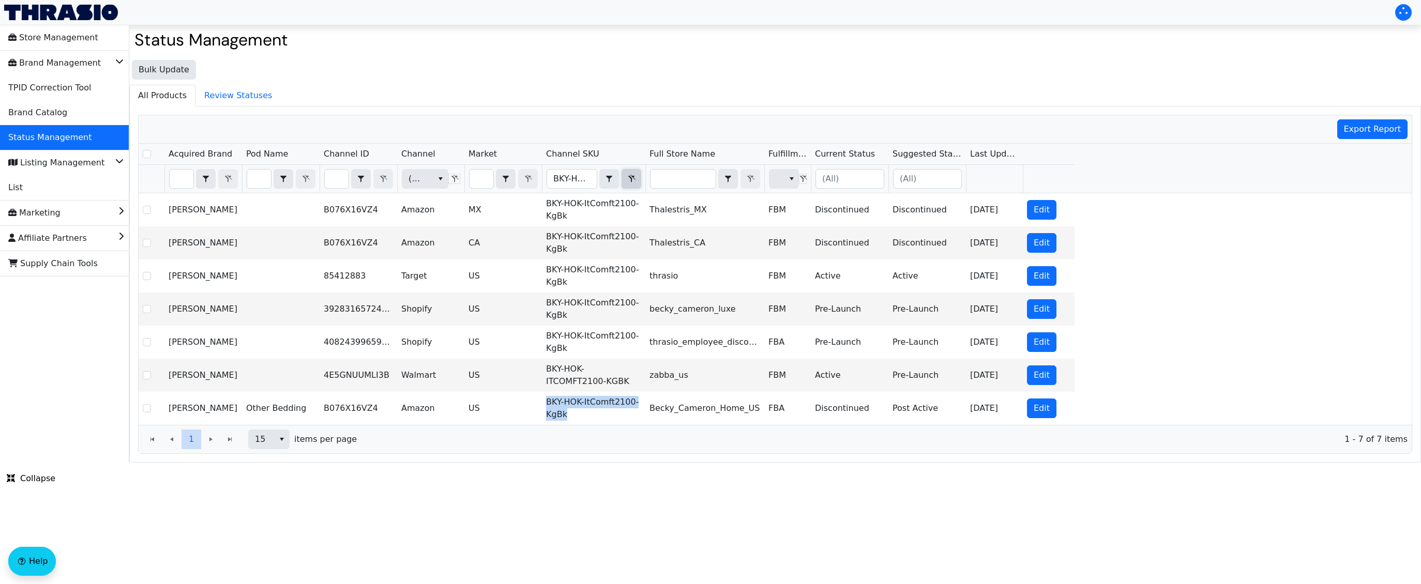
click at [632, 178] on icon "Filter" at bounding box center [631, 179] width 12 height 8
checkbox input "true"
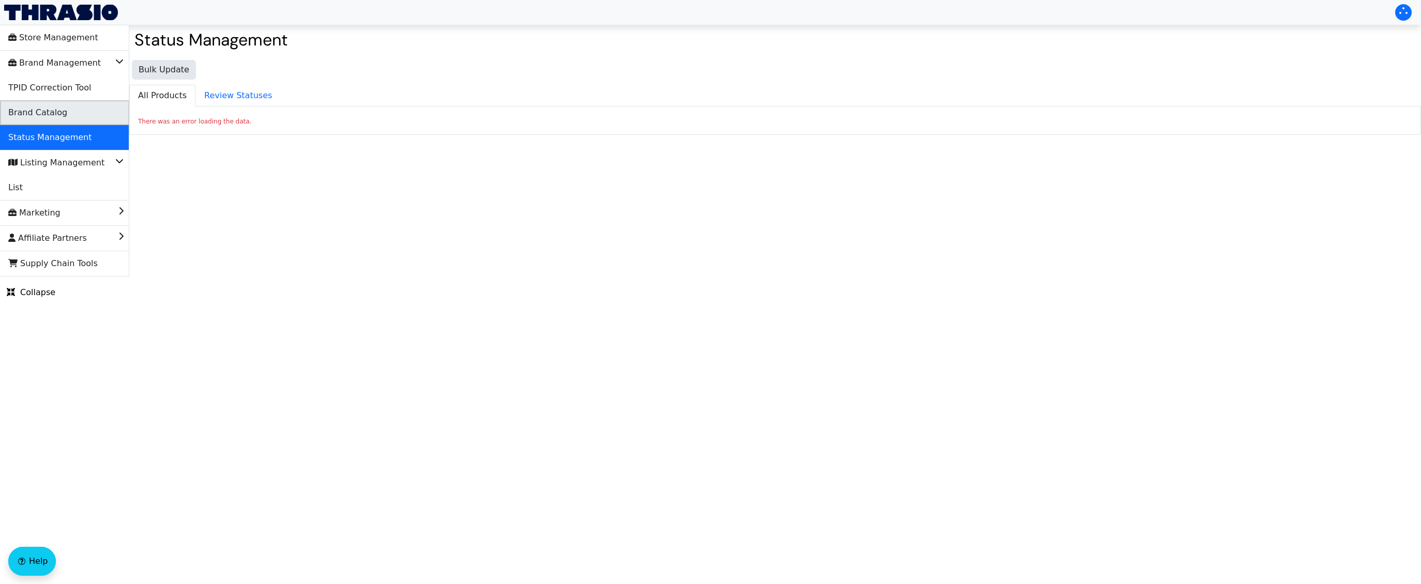
click at [94, 113] on li "Brand Catalog" at bounding box center [64, 112] width 129 height 25
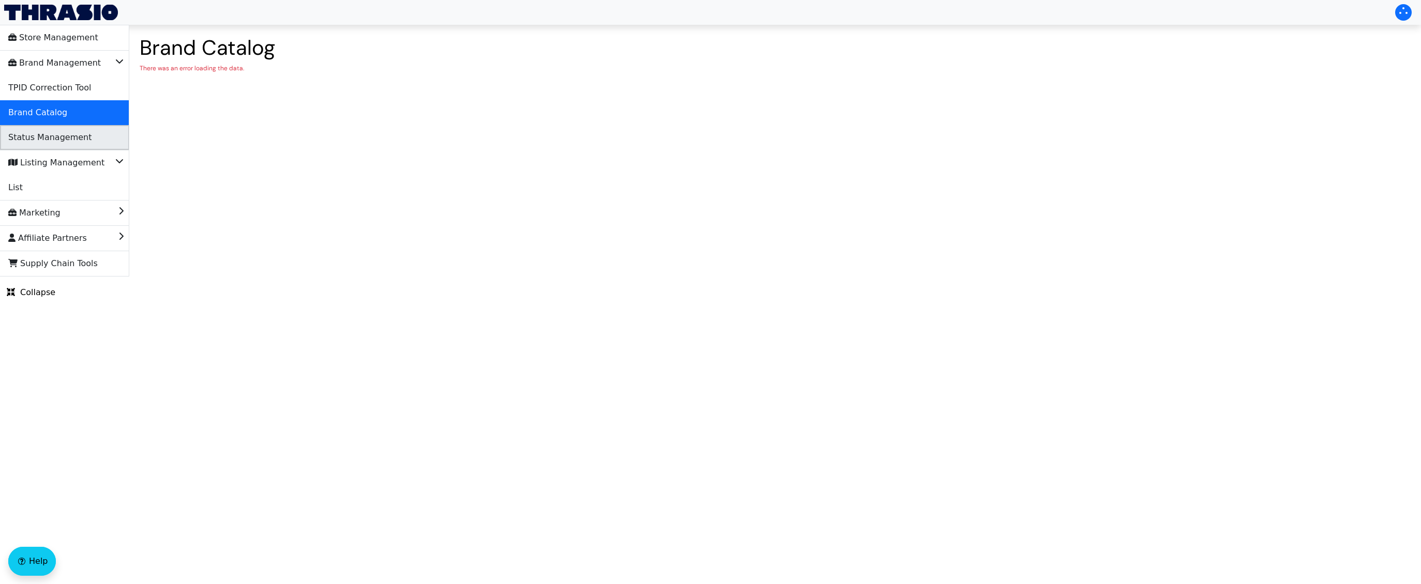
click at [74, 142] on span "Status Management" at bounding box center [49, 137] width 83 height 17
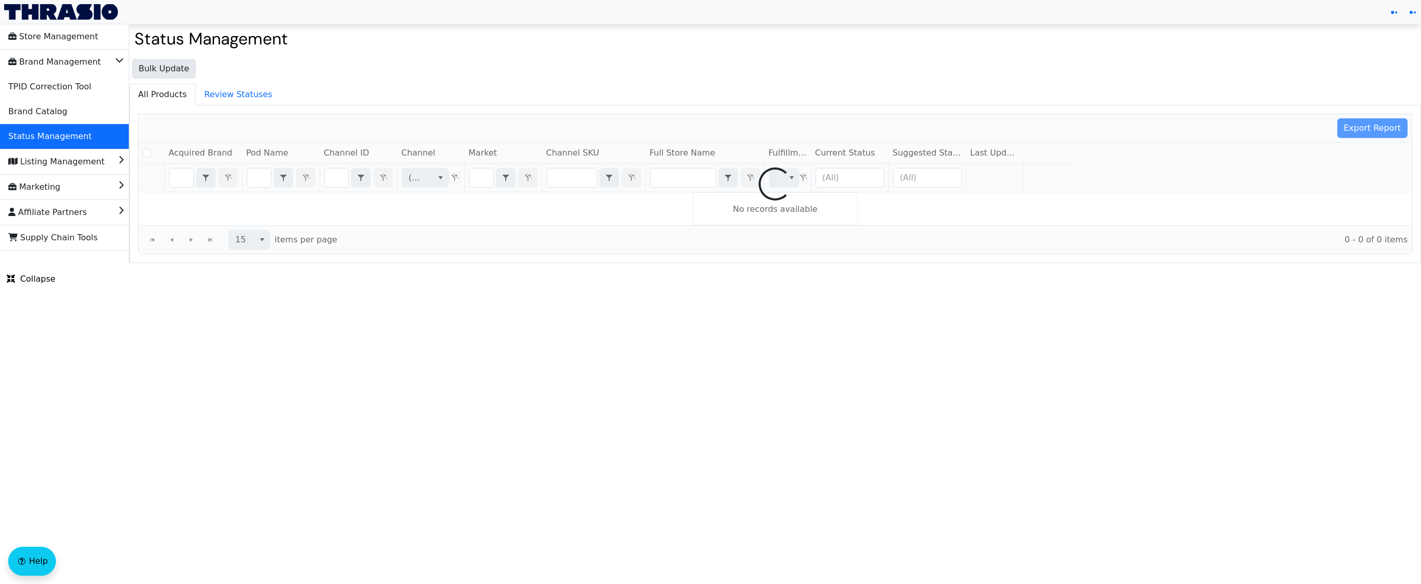
checkbox input "false"
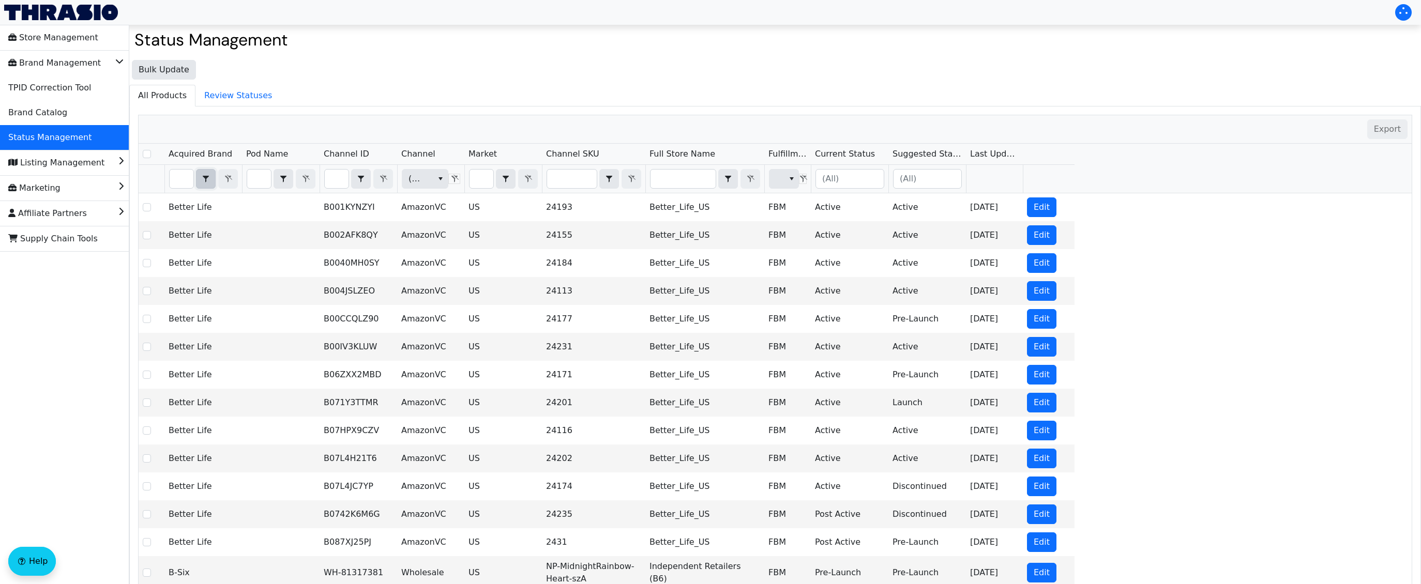
click at [202, 180] on icon "select" at bounding box center [206, 179] width 12 height 8
click at [184, 183] on input "Filter" at bounding box center [182, 179] width 24 height 19
click at [207, 178] on icon "select" at bounding box center [206, 179] width 12 height 8
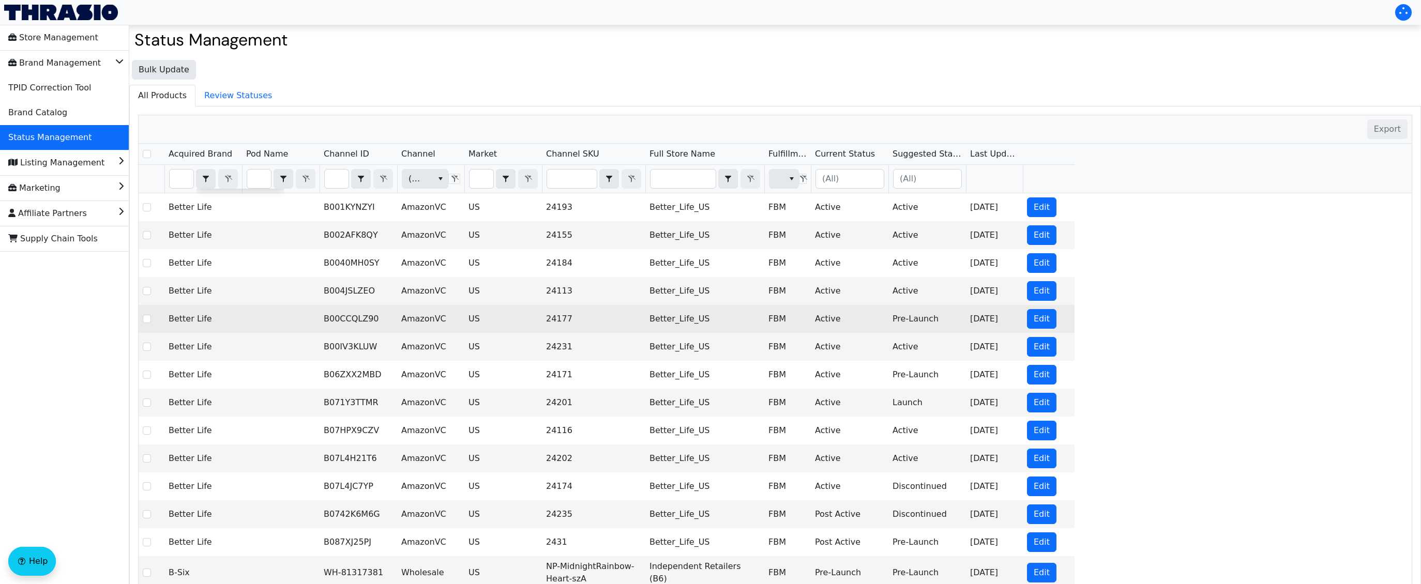
click at [260, 330] on td at bounding box center [281, 319] width 78 height 28
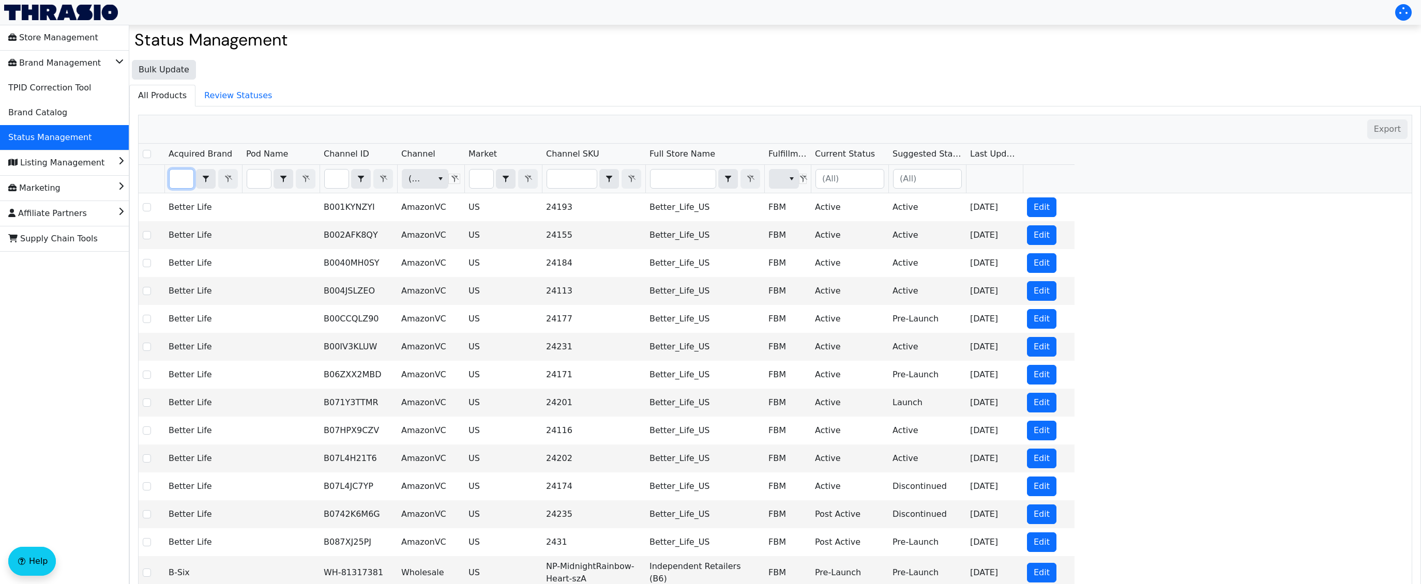
click at [185, 183] on input "Filter" at bounding box center [182, 179] width 24 height 19
type input "[PERSON_NAME]"
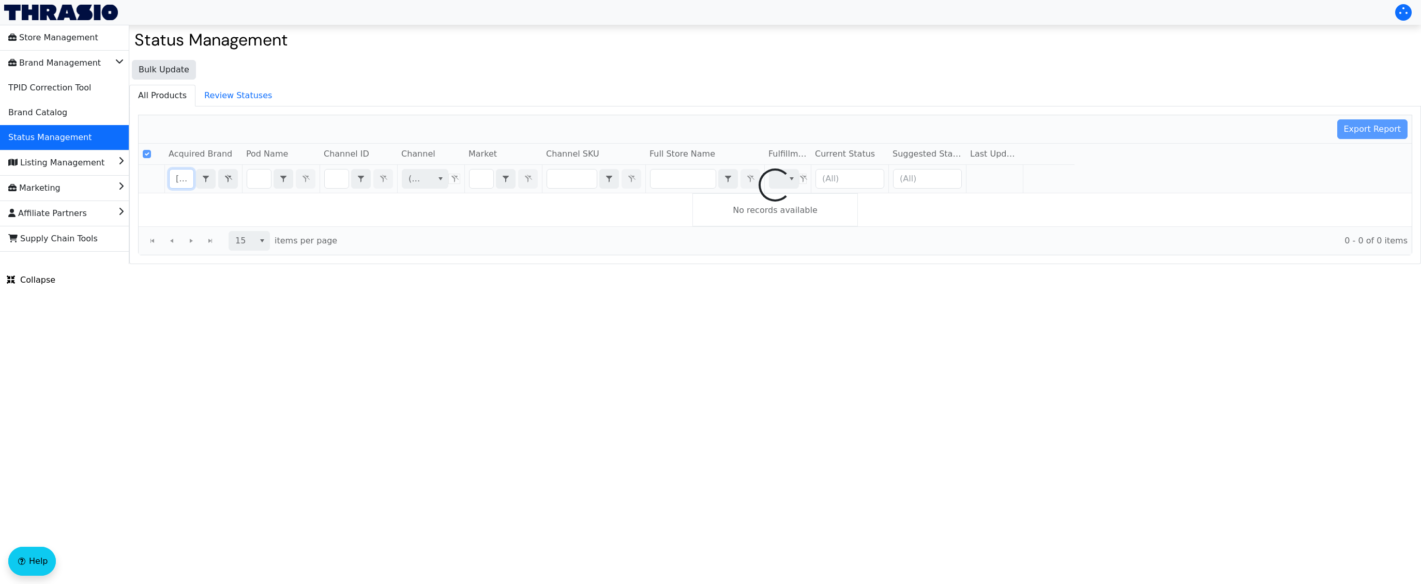
scroll to position [0, 47]
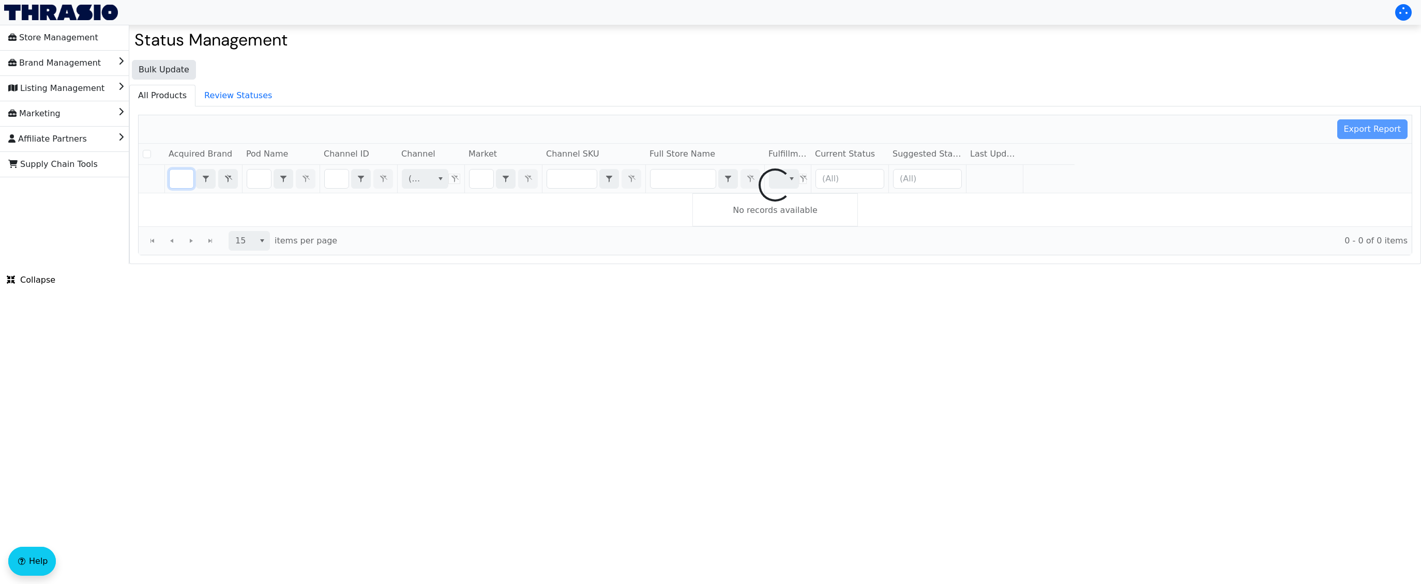
checkbox input "false"
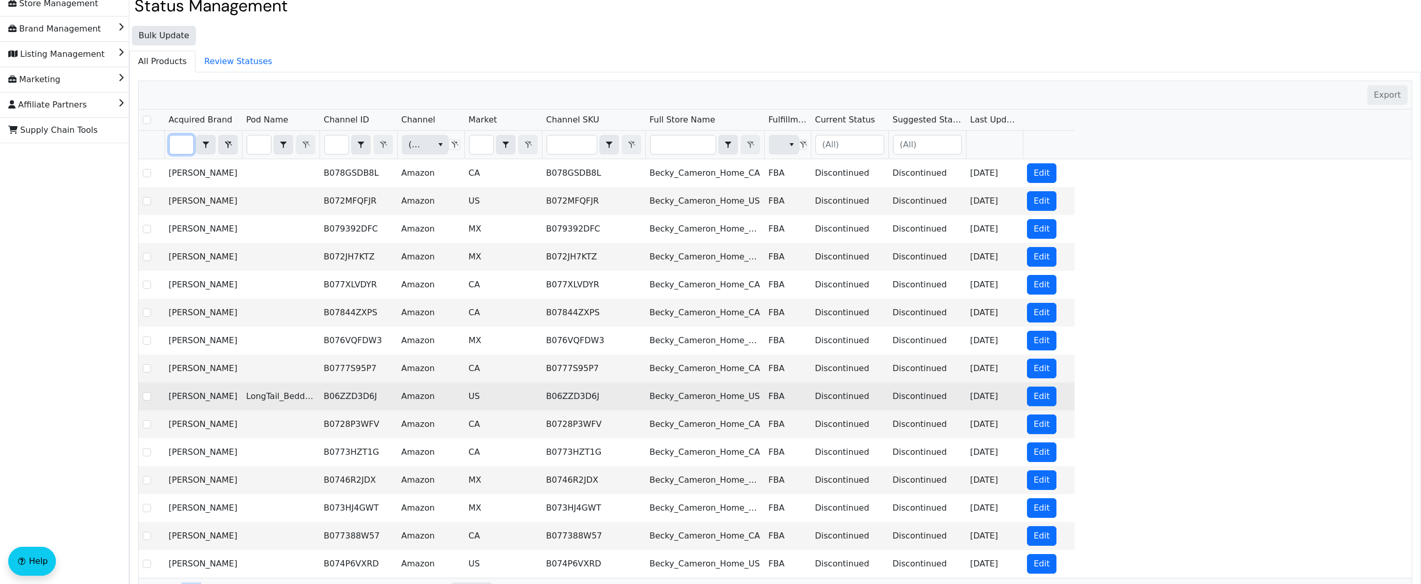
scroll to position [0, 0]
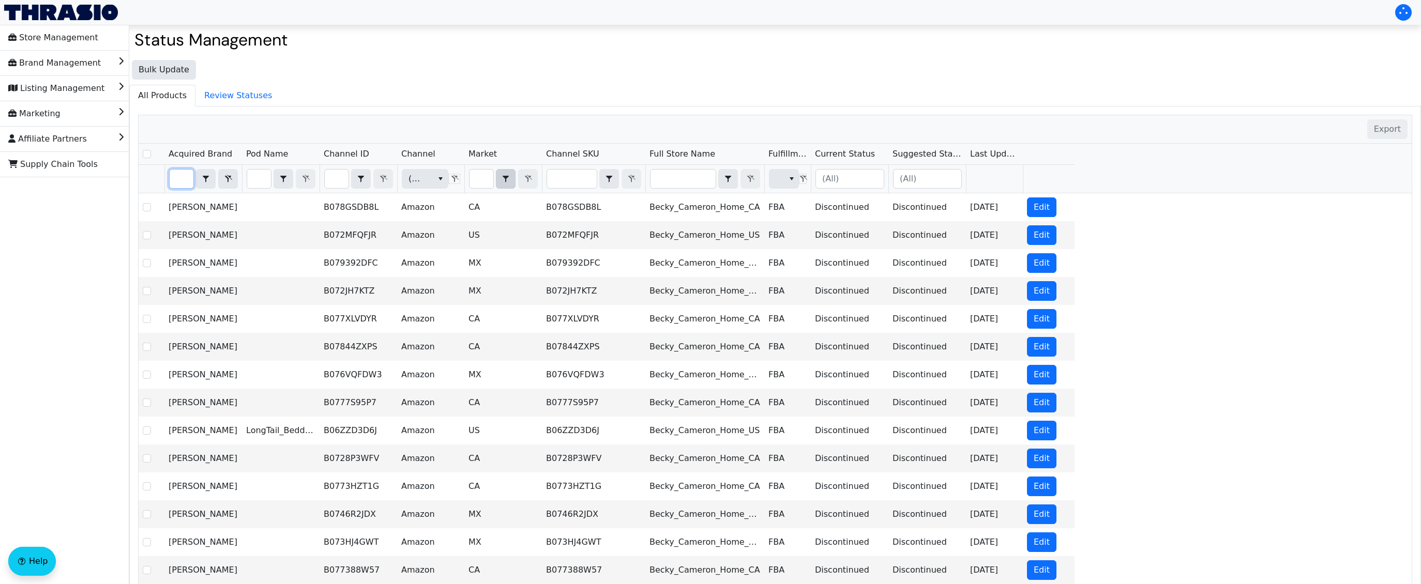
type input "[PERSON_NAME]"
click at [504, 184] on span "select" at bounding box center [505, 179] width 12 height 12
click at [479, 177] on input "Filter" at bounding box center [482, 179] width 24 height 19
type input "W"
checkbox input "true"
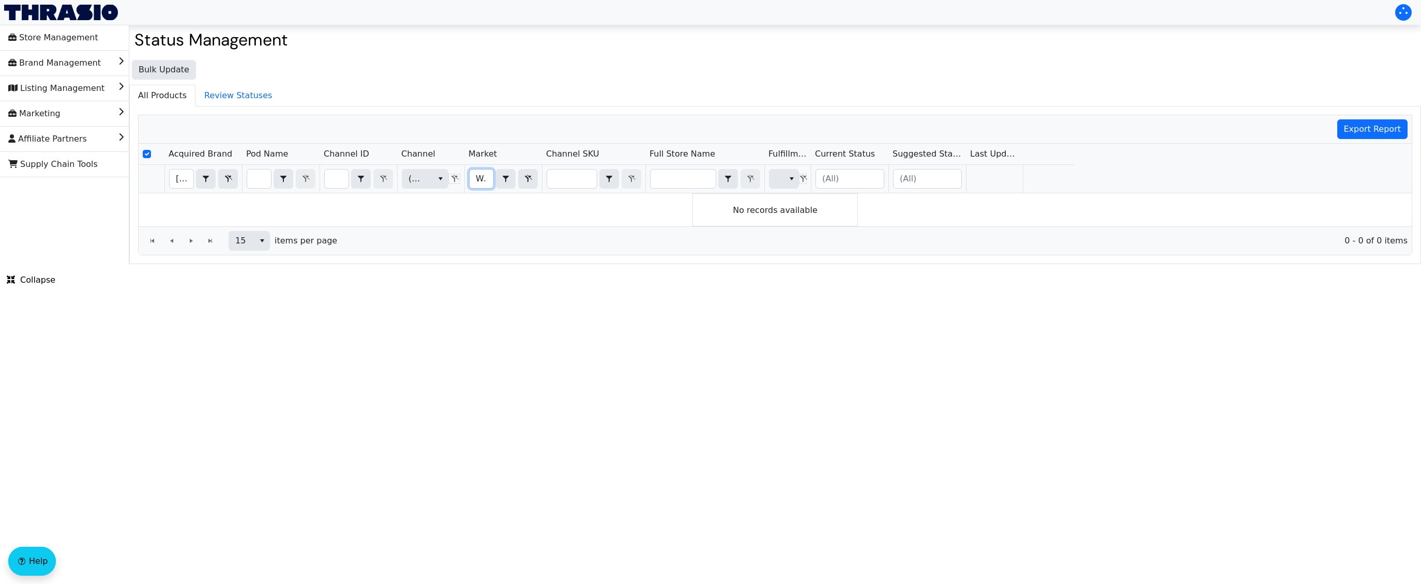
type input "W"
checkbox input "false"
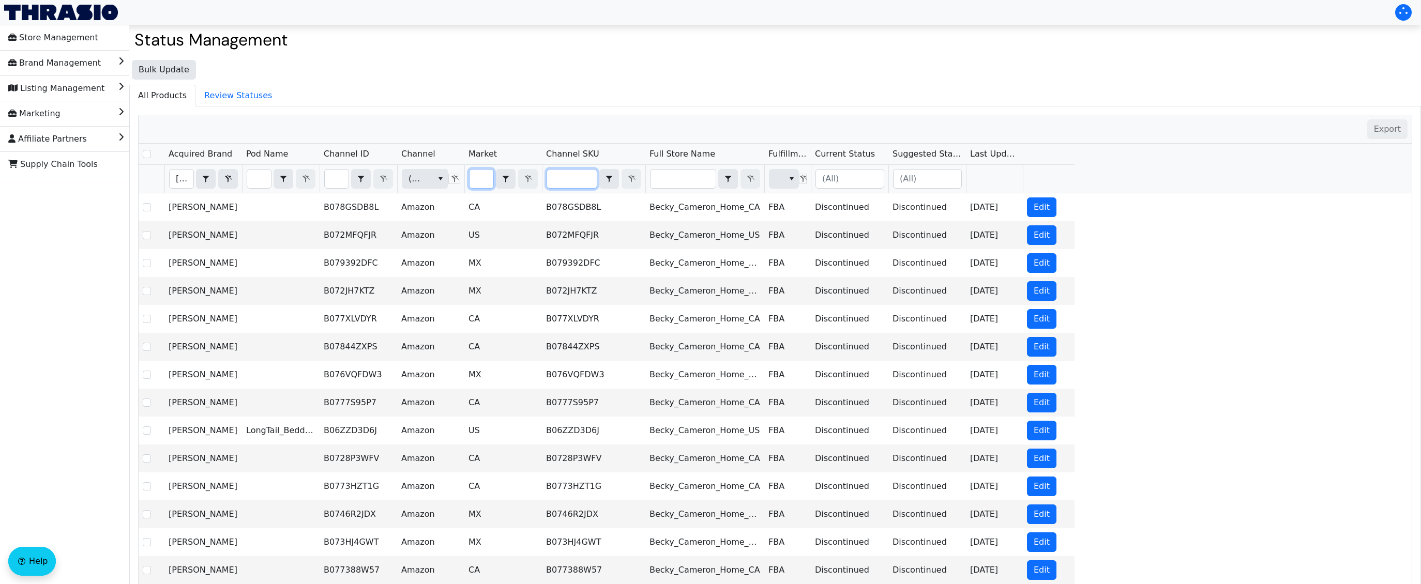
click at [570, 175] on input "Filter" at bounding box center [572, 179] width 50 height 19
type input "BKY-HOK-CMFTF-GRY"
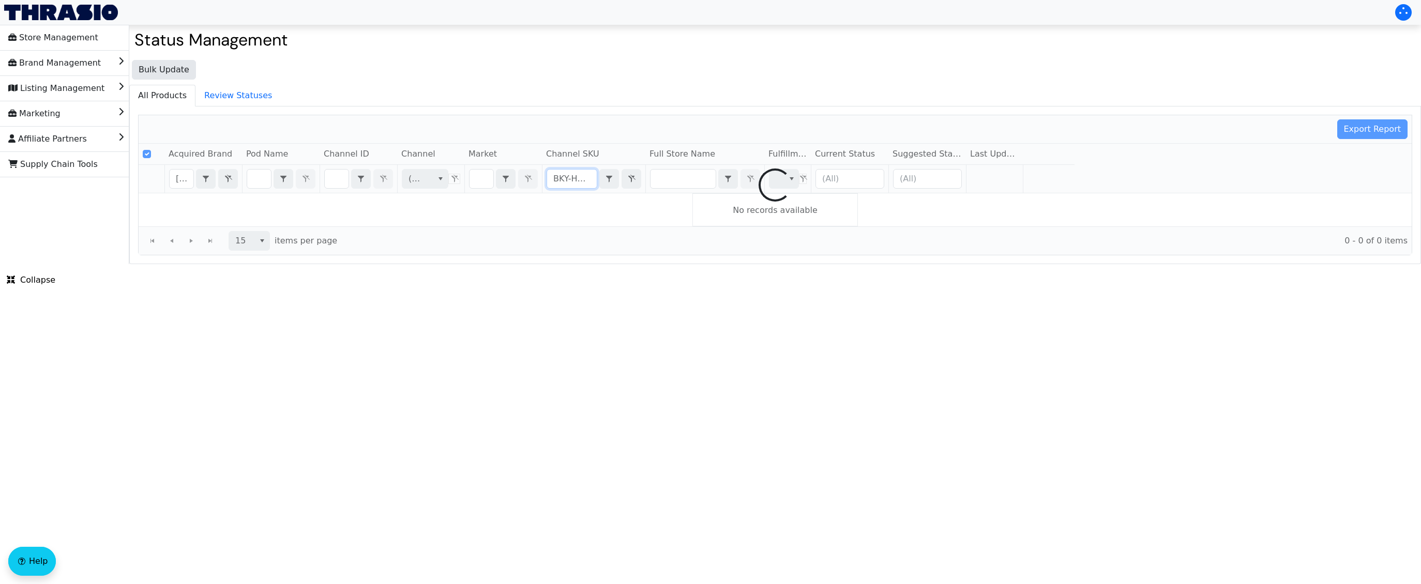
scroll to position [0, 49]
checkbox input "false"
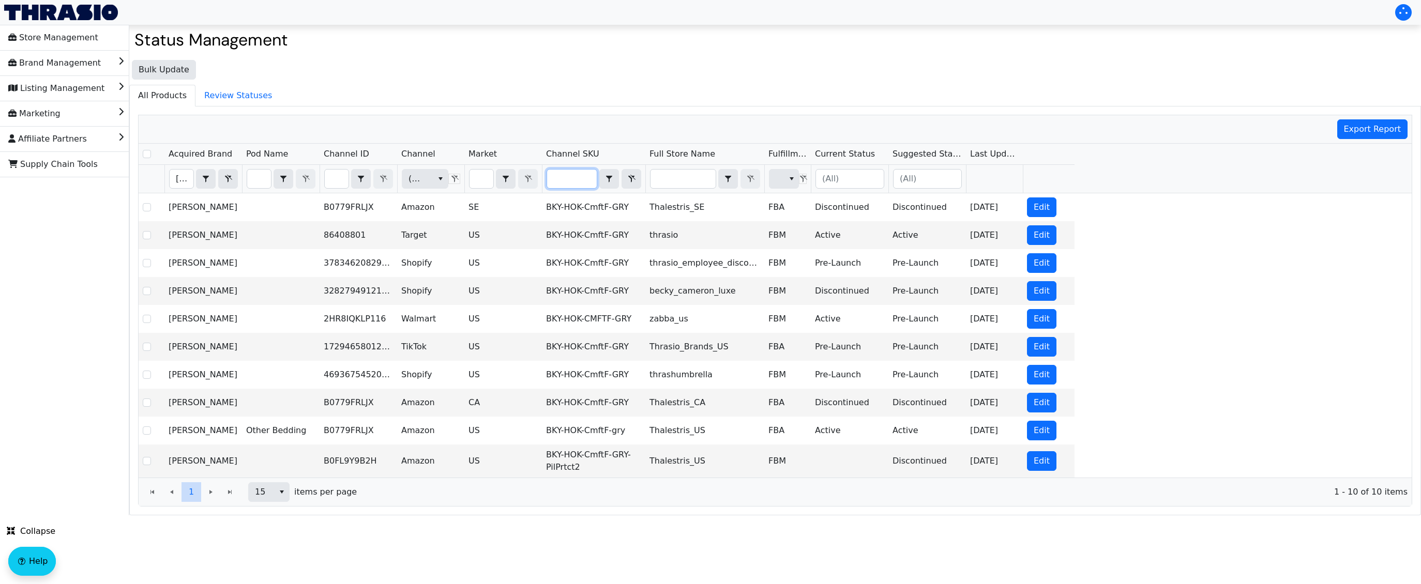
type input "BKY-HOK-CMFTF-GRY"
click at [555, 94] on ul "All Products Review Statuses" at bounding box center [775, 95] width 1292 height 21
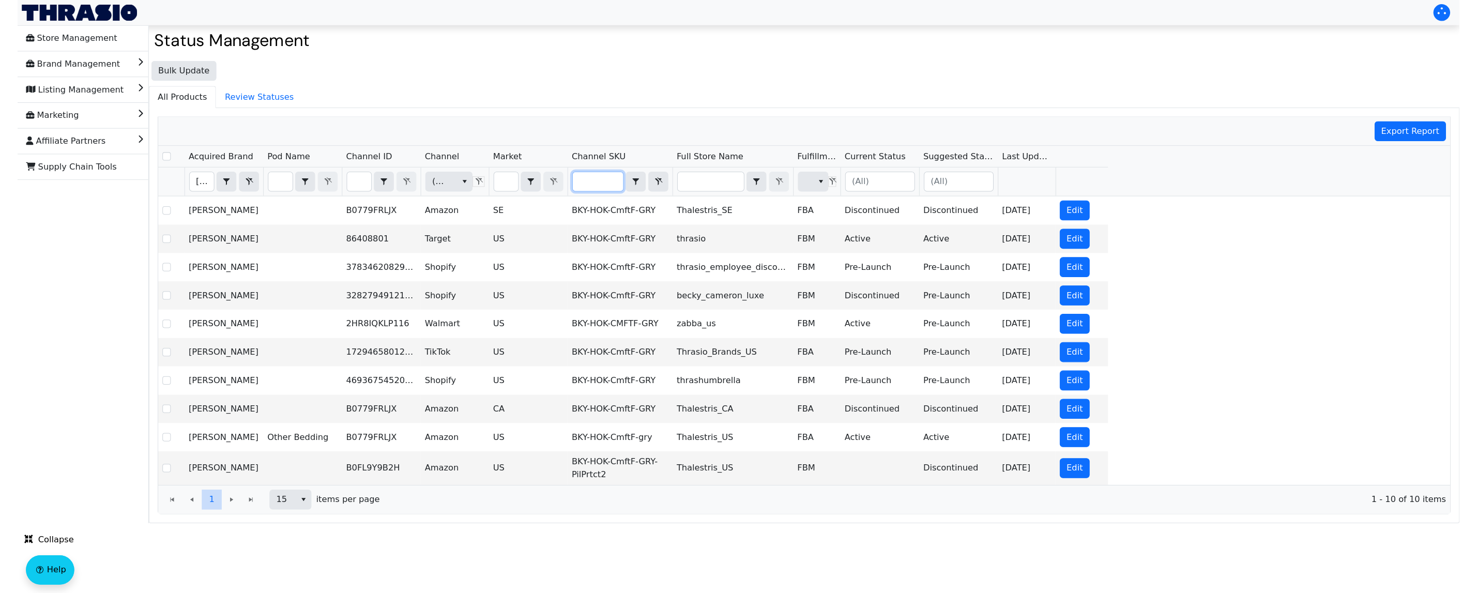
scroll to position [0, 0]
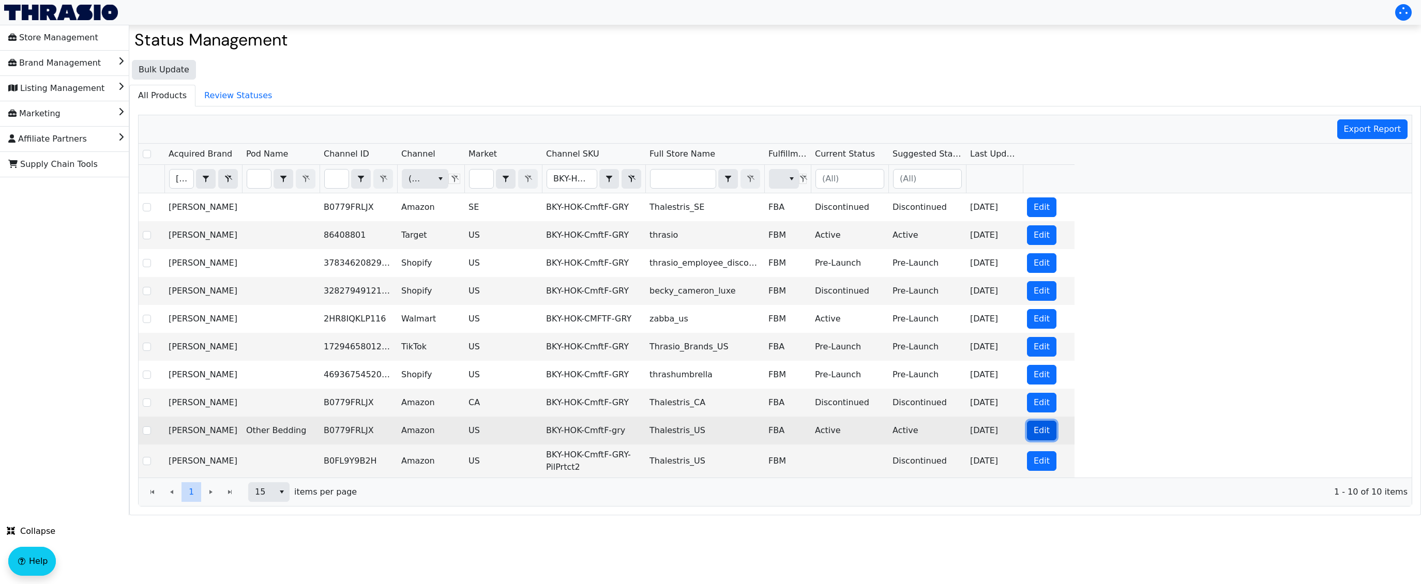
click at [1041, 433] on span "Edit" at bounding box center [1042, 431] width 16 height 12
checkbox input "true"
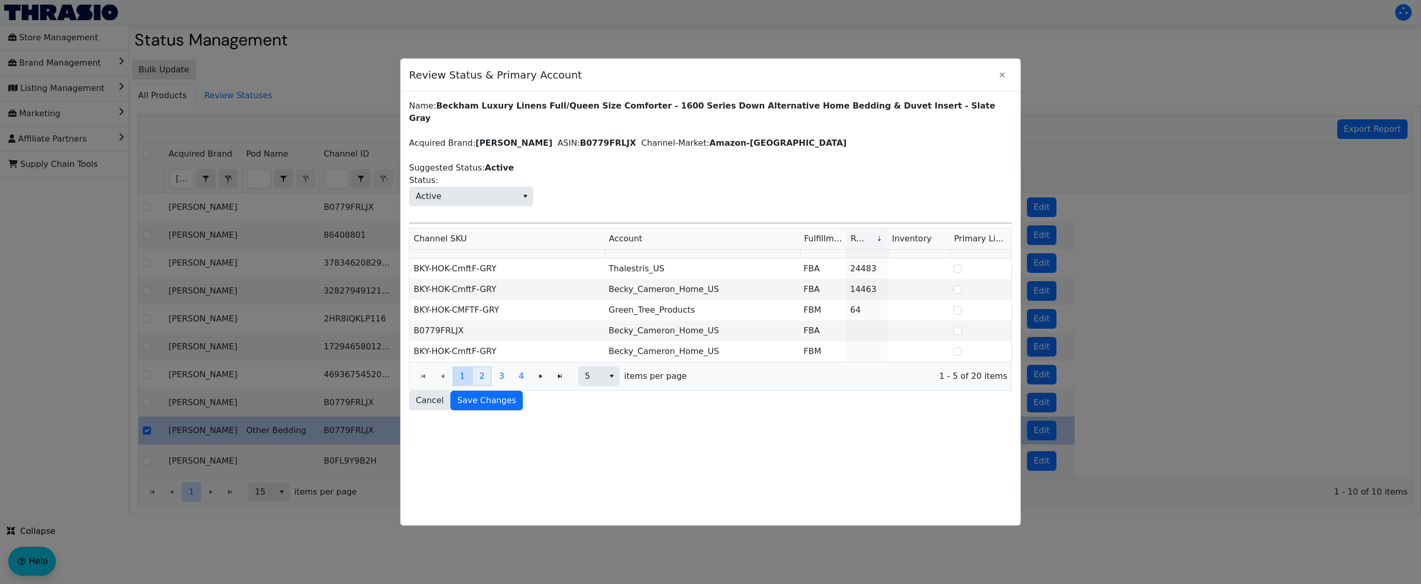
click at [480, 370] on span "2" at bounding box center [481, 376] width 5 height 12
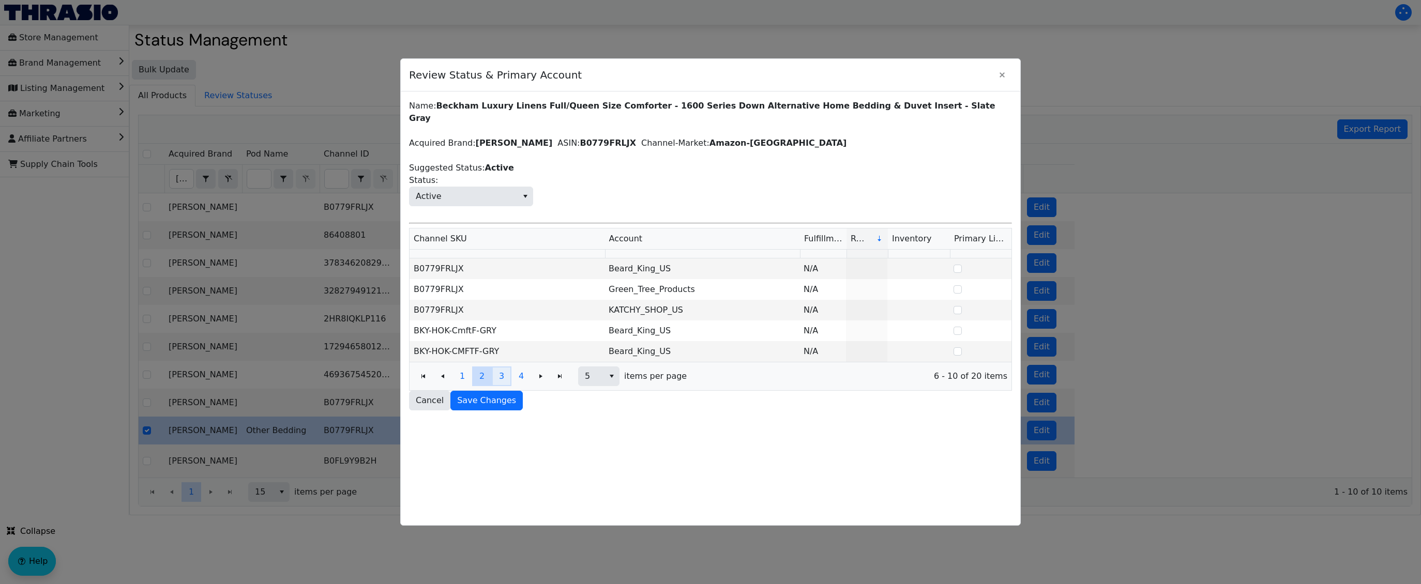
click at [505, 367] on button "3" at bounding box center [502, 377] width 20 height 20
click at [525, 367] on button "4" at bounding box center [521, 377] width 20 height 20
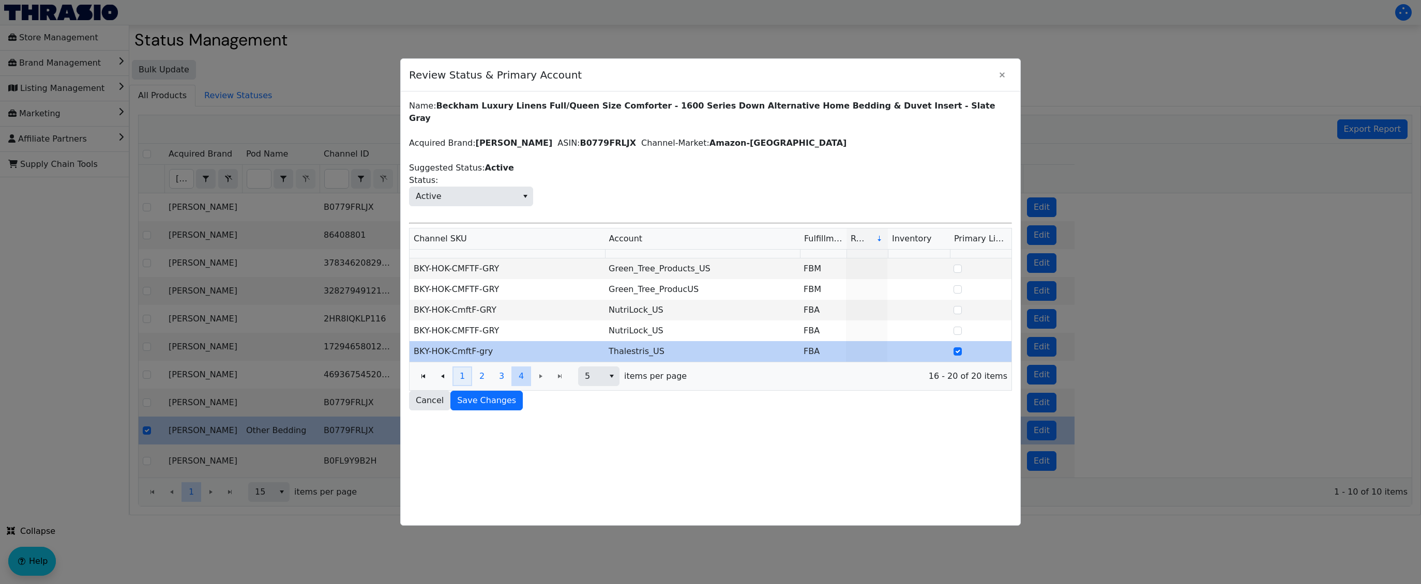
click at [460, 370] on span "1" at bounding box center [462, 376] width 5 height 12
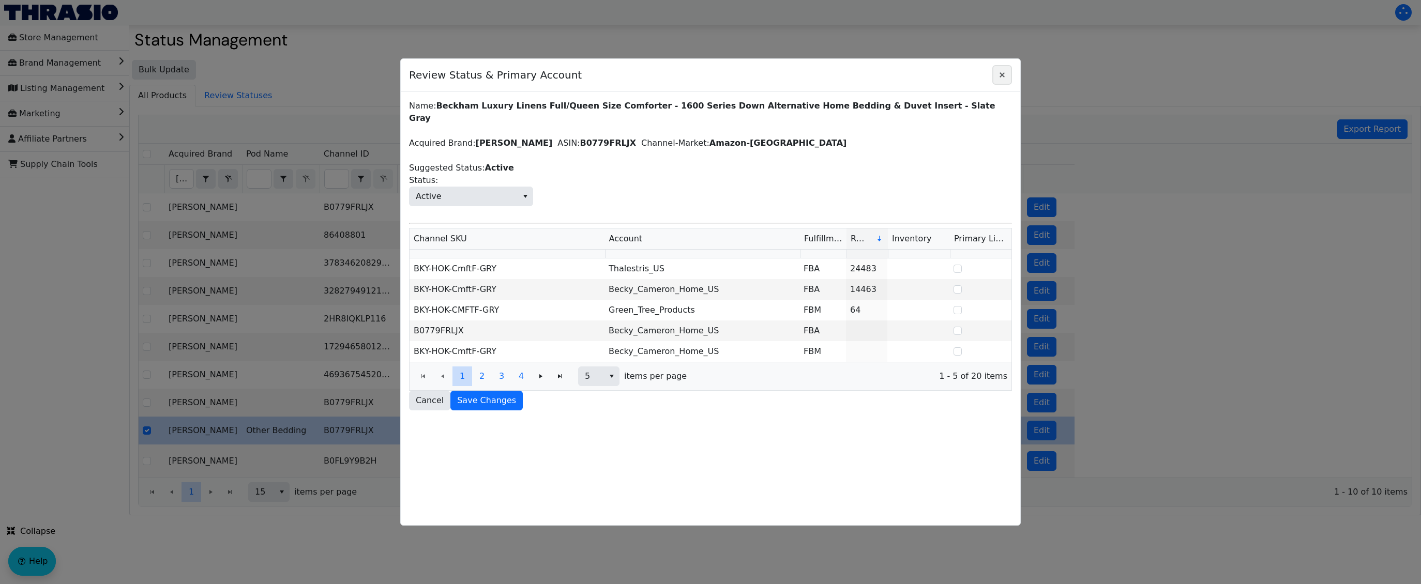
click at [1004, 76] on icon "Close" at bounding box center [1002, 75] width 12 height 8
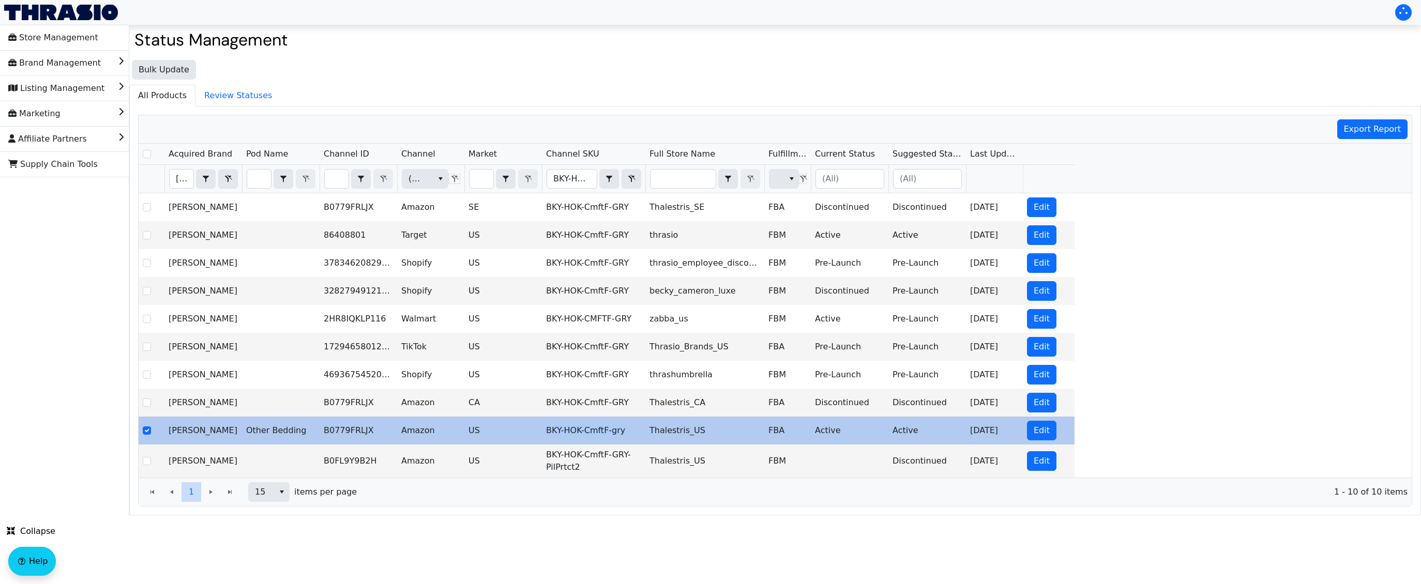
drag, startPoint x: 546, startPoint y: 430, endPoint x: 626, endPoint y: 428, distance: 80.2
click at [626, 428] on td "BKY-HOK-CmftF-gry" at bounding box center [593, 431] width 103 height 28
copy td "BKY-HOK-CmftF-gry"
click at [1040, 436] on span "Edit" at bounding box center [1042, 431] width 16 height 12
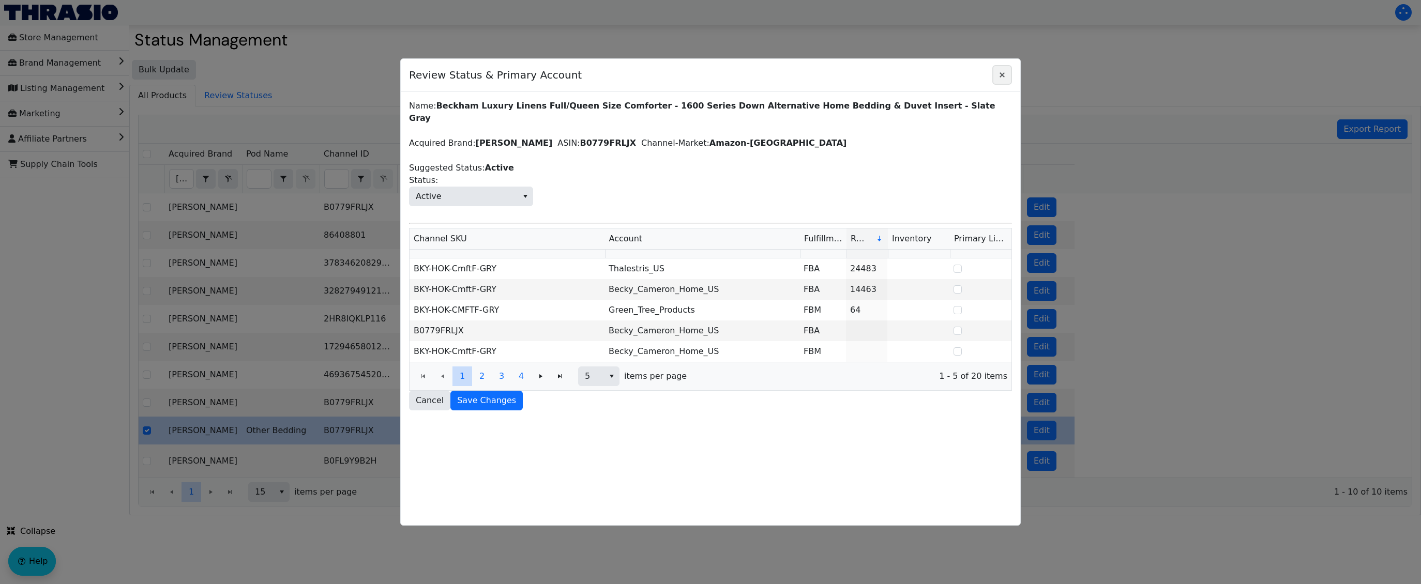
click at [1005, 78] on icon "Close" at bounding box center [1002, 75] width 12 height 8
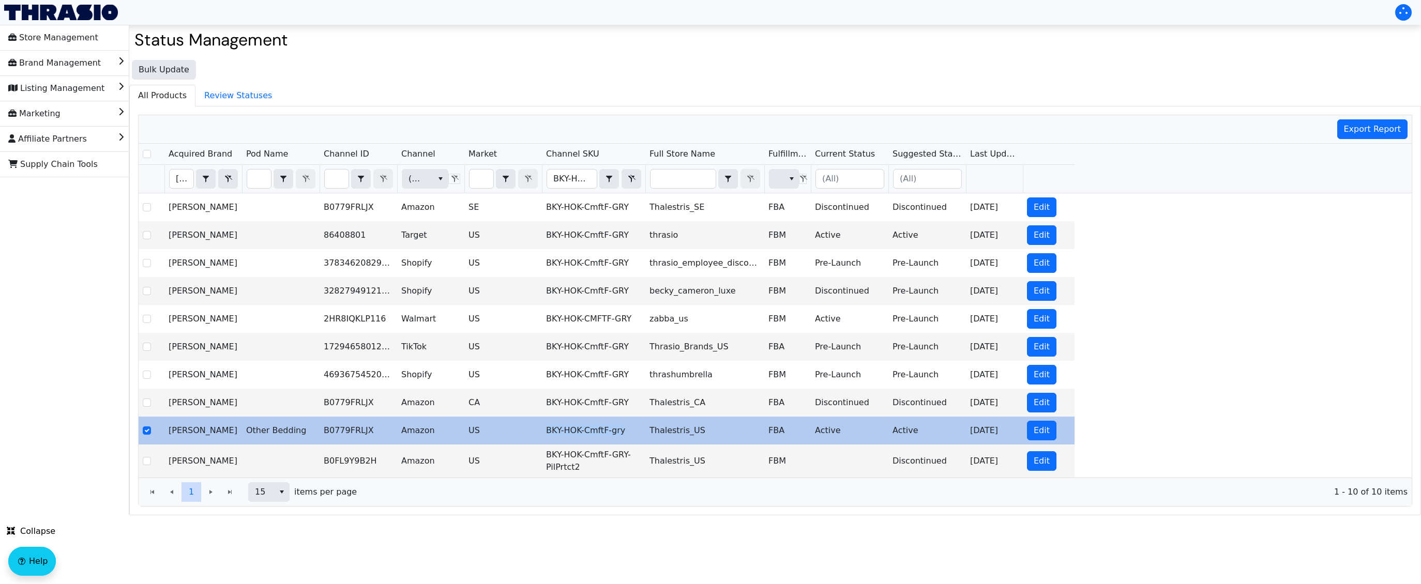
click at [620, 431] on td "BKY-HOK-CmftF-gry" at bounding box center [593, 431] width 103 height 28
drag, startPoint x: 548, startPoint y: 430, endPoint x: 625, endPoint y: 429, distance: 77.1
click at [625, 429] on td "BKY-HOK-CmftF-gry" at bounding box center [593, 431] width 103 height 28
drag, startPoint x: 325, startPoint y: 432, endPoint x: 373, endPoint y: 427, distance: 48.8
click at [373, 427] on td "B0779FRLJX" at bounding box center [359, 431] width 78 height 28
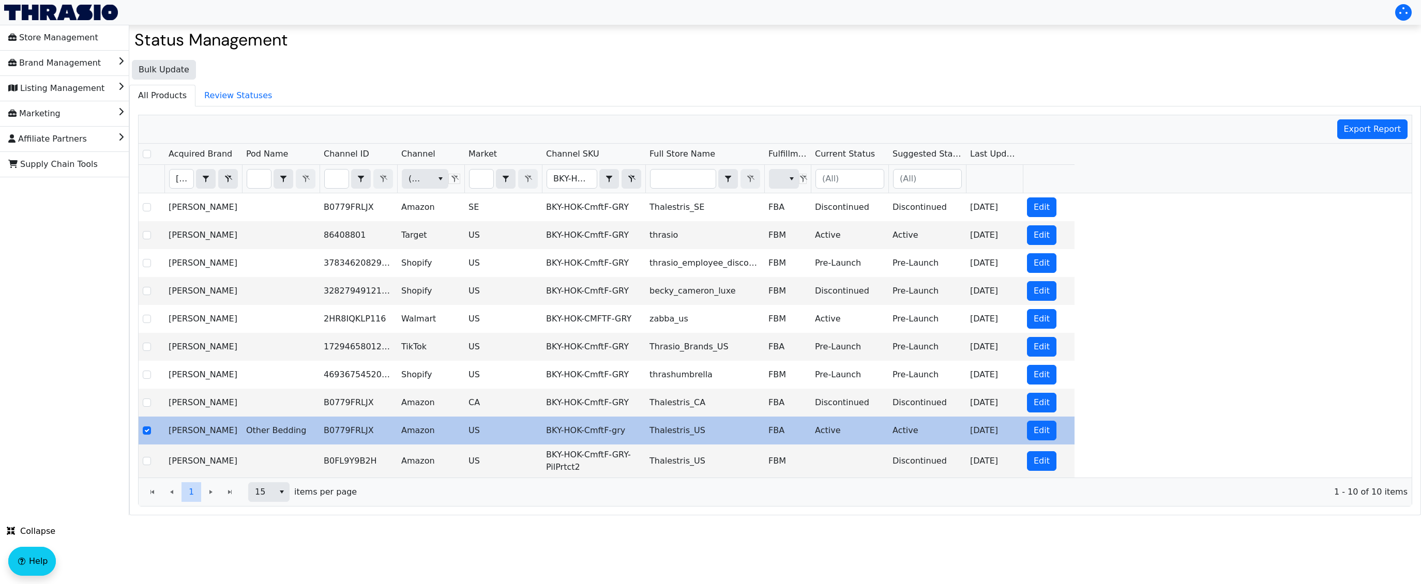
click at [574, 432] on td "BKY-HOK-CmftF-gry" at bounding box center [593, 431] width 103 height 28
drag, startPoint x: 546, startPoint y: 430, endPoint x: 624, endPoint y: 428, distance: 78.6
click at [624, 428] on td "BKY-HOK-CmftF-gry" at bounding box center [593, 431] width 103 height 28
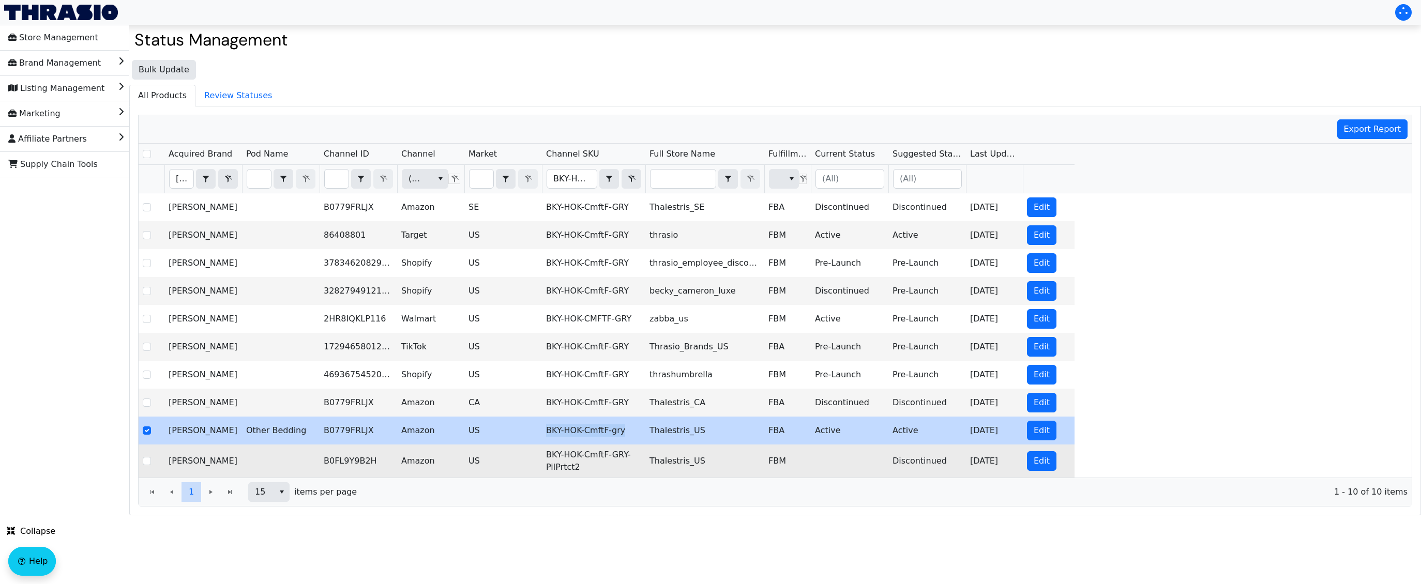
copy td "BKY-HOK-CmftF-gry"
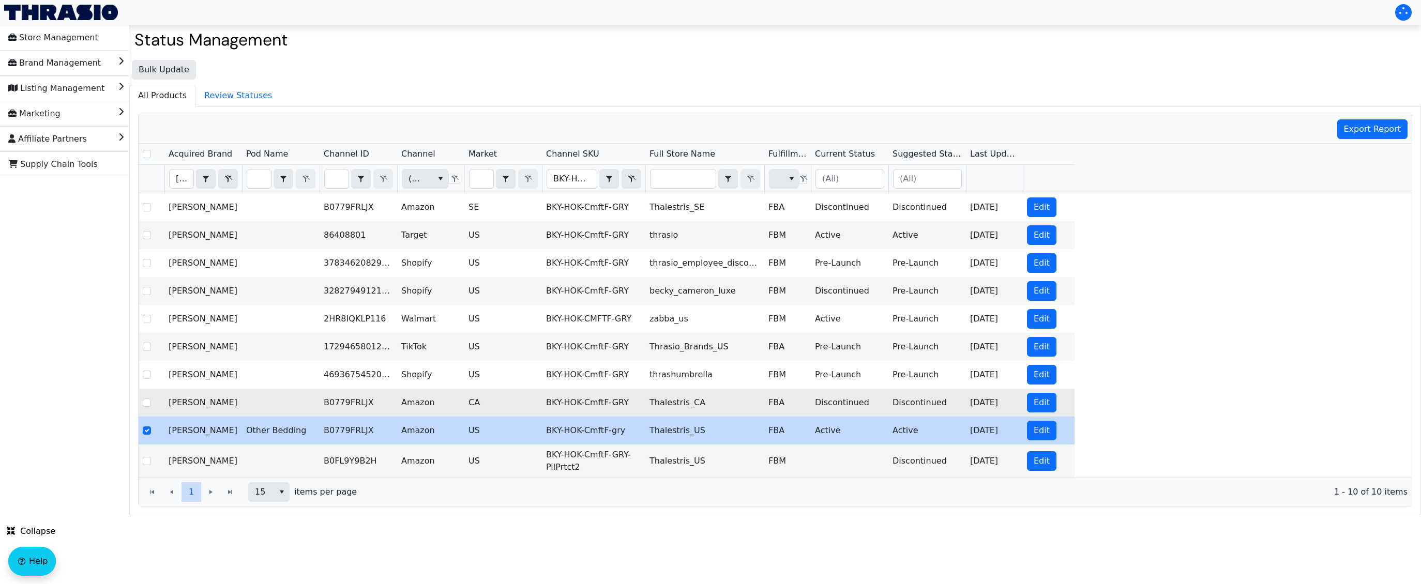
click at [546, 404] on td "BKY-HOK-CmftF-GRY" at bounding box center [593, 403] width 103 height 28
drag, startPoint x: 547, startPoint y: 404, endPoint x: 631, endPoint y: 402, distance: 84.3
click at [631, 402] on td "BKY-HOK-CmftF-GRY" at bounding box center [593, 403] width 103 height 28
copy td "BKY-HOK-CmftF-GRY"
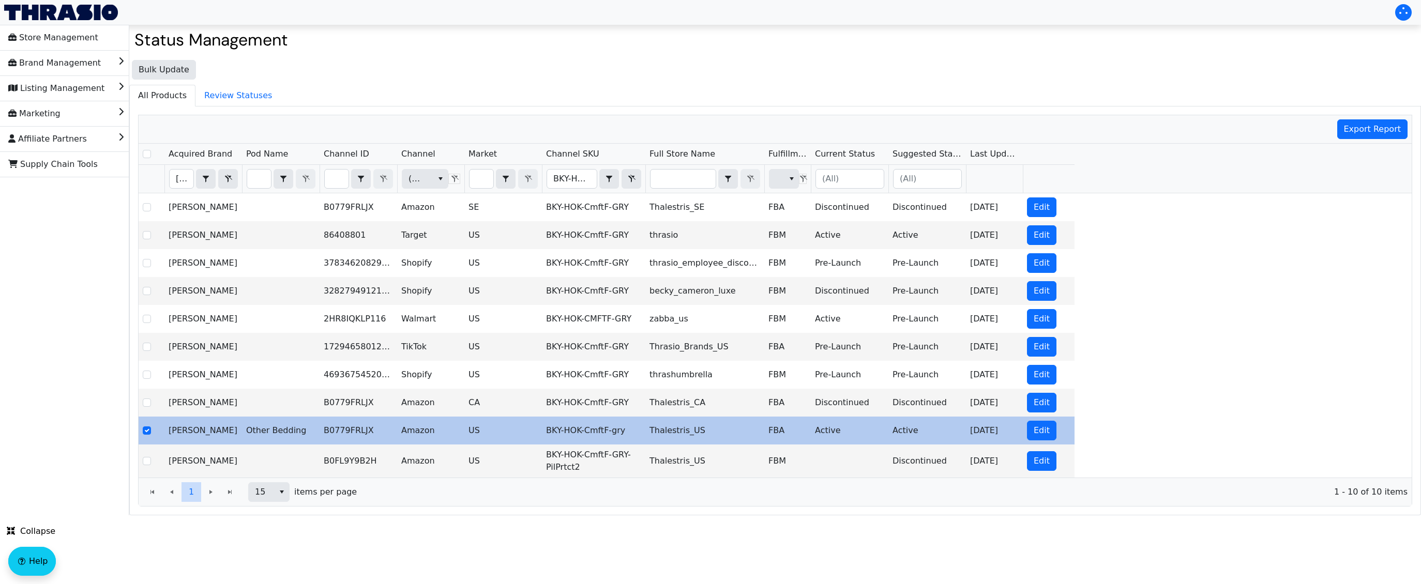
click at [488, 436] on td "US" at bounding box center [503, 431] width 78 height 28
drag, startPoint x: 547, startPoint y: 430, endPoint x: 627, endPoint y: 432, distance: 80.2
click at [627, 432] on td "BKY-HOK-CmftF-gry" at bounding box center [593, 431] width 103 height 28
copy td "BKY-HOK-CmftF-gry"
click at [360, 439] on td "B0779FRLJX" at bounding box center [359, 431] width 78 height 28
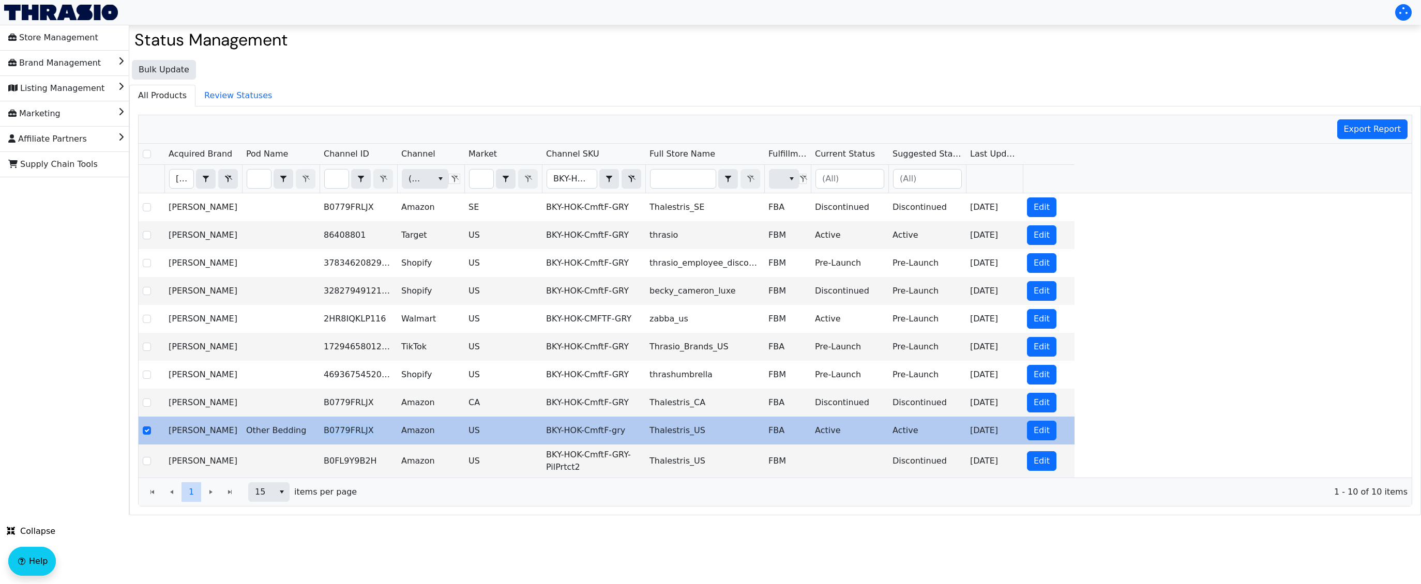
drag, startPoint x: 373, startPoint y: 431, endPoint x: 324, endPoint y: 431, distance: 48.6
click at [324, 431] on td "B0779FRLJX" at bounding box center [359, 431] width 78 height 28
copy td "B0779FRLJX"
click at [492, 439] on td "US" at bounding box center [503, 431] width 78 height 28
click at [1038, 433] on span "Edit" at bounding box center [1042, 431] width 16 height 12
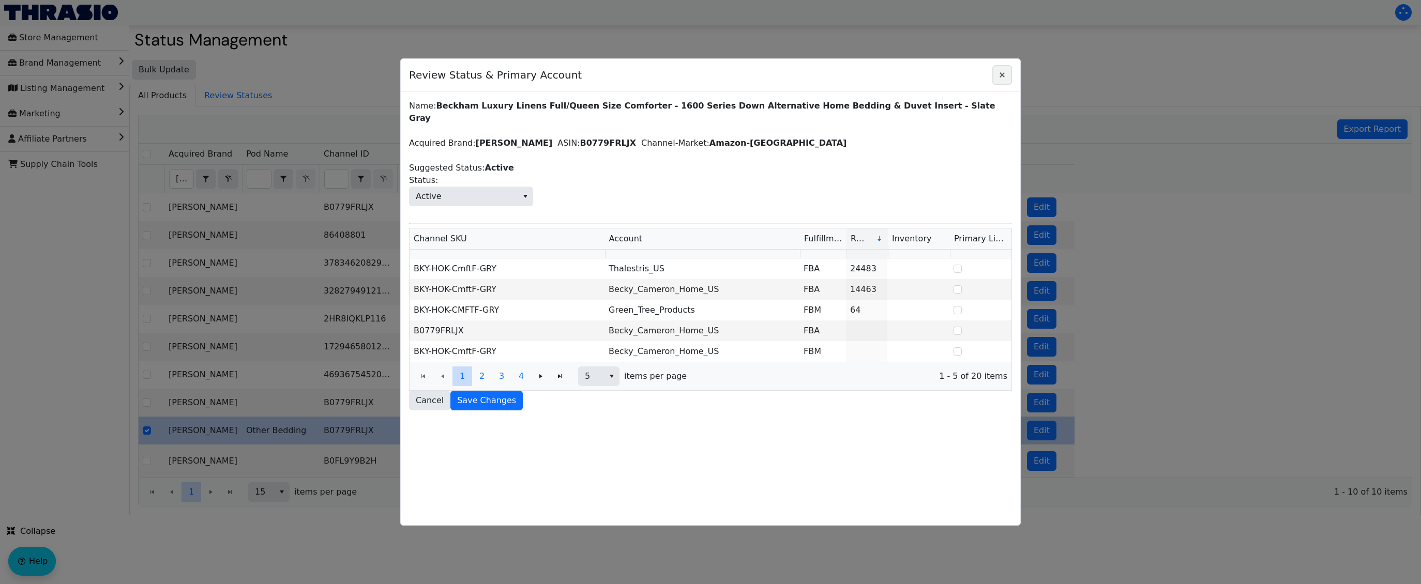
click at [1002, 77] on icon "Close" at bounding box center [1002, 75] width 12 height 8
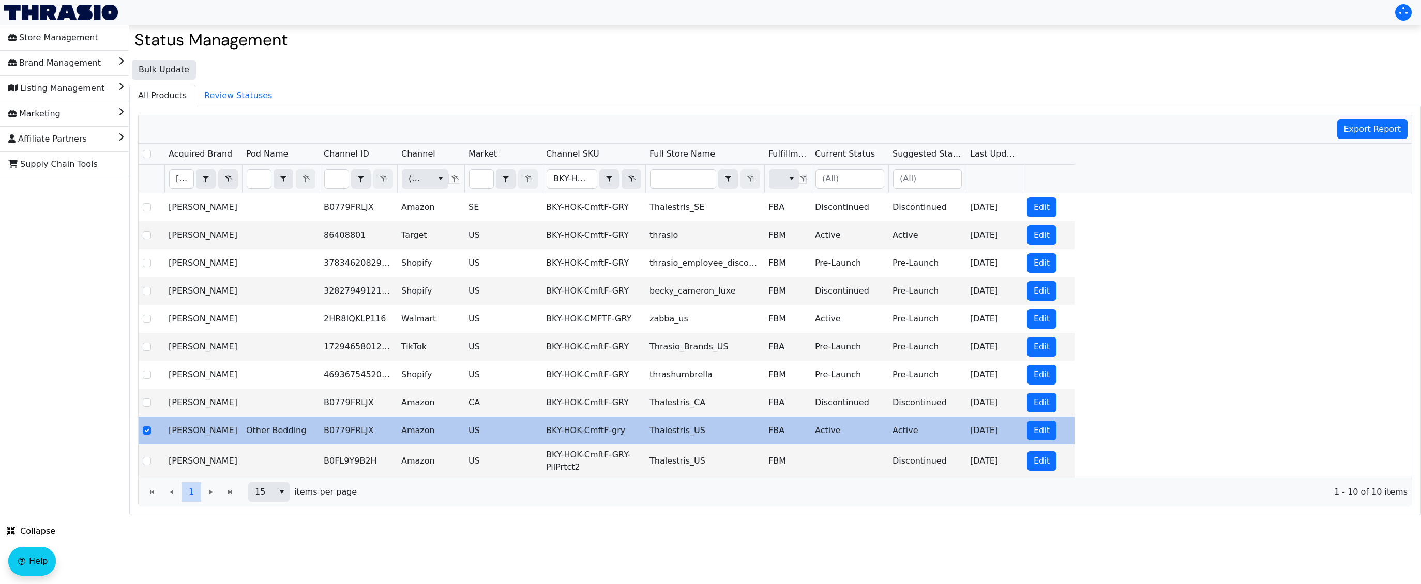
click at [593, 431] on td "BKY-HOK-CmftF-gry" at bounding box center [593, 431] width 103 height 28
drag, startPoint x: 547, startPoint y: 430, endPoint x: 625, endPoint y: 432, distance: 77.6
click at [625, 432] on td "BKY-HOK-CmftF-gry" at bounding box center [593, 431] width 103 height 28
copy td "BKY-HOK-CmftF-gry"
click at [610, 421] on td "BKY-HOK-CmftF-gry" at bounding box center [593, 431] width 103 height 28
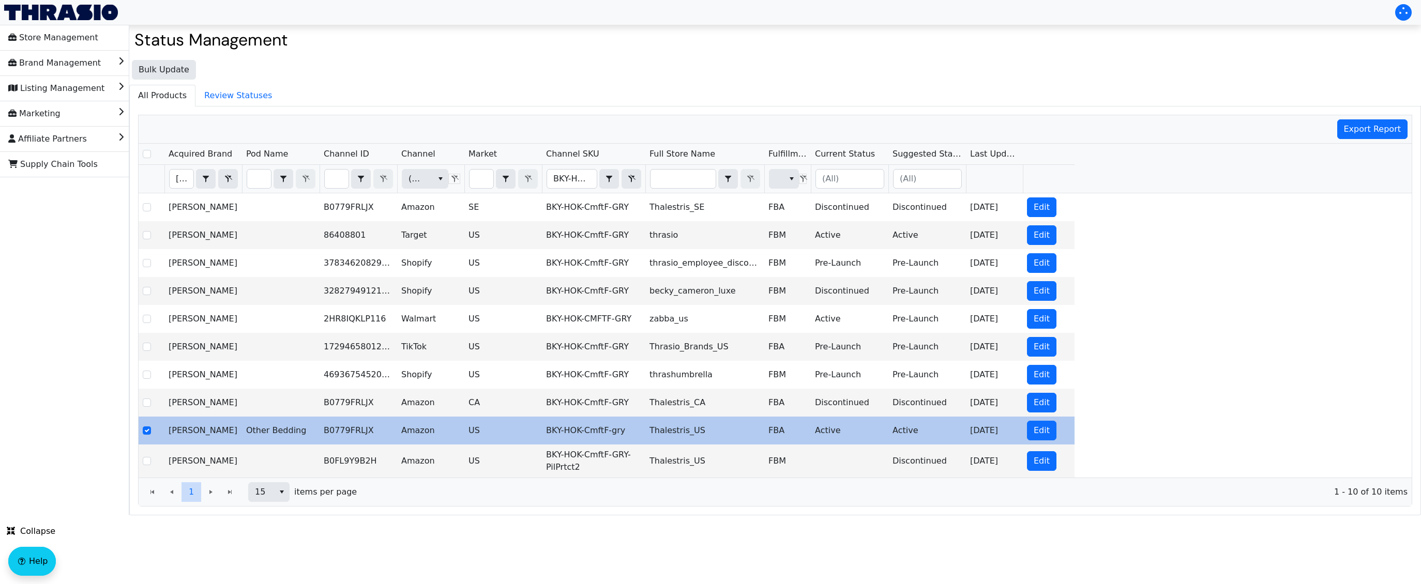
click at [618, 434] on td "BKY-HOK-CmftF-gry" at bounding box center [593, 431] width 103 height 28
drag, startPoint x: 624, startPoint y: 434, endPoint x: 547, endPoint y: 432, distance: 77.6
click at [547, 432] on td "BKY-HOK-CmftF-gry" at bounding box center [593, 431] width 103 height 28
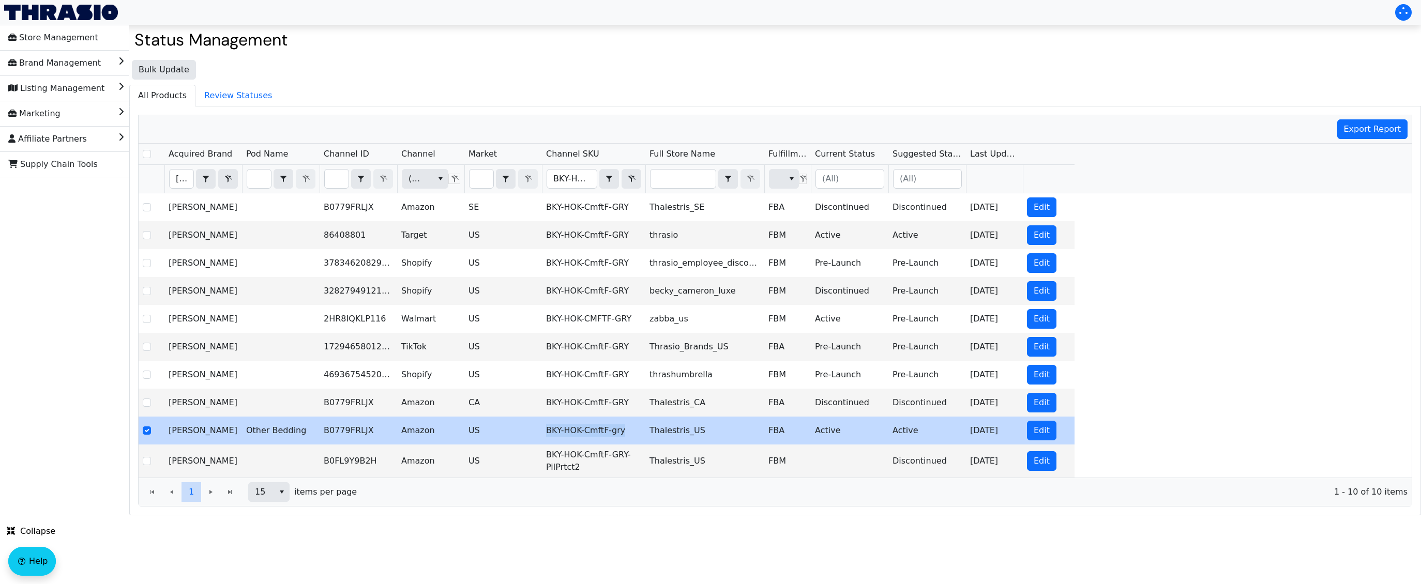
copy td "BKY-HOK-CmftF-gry"
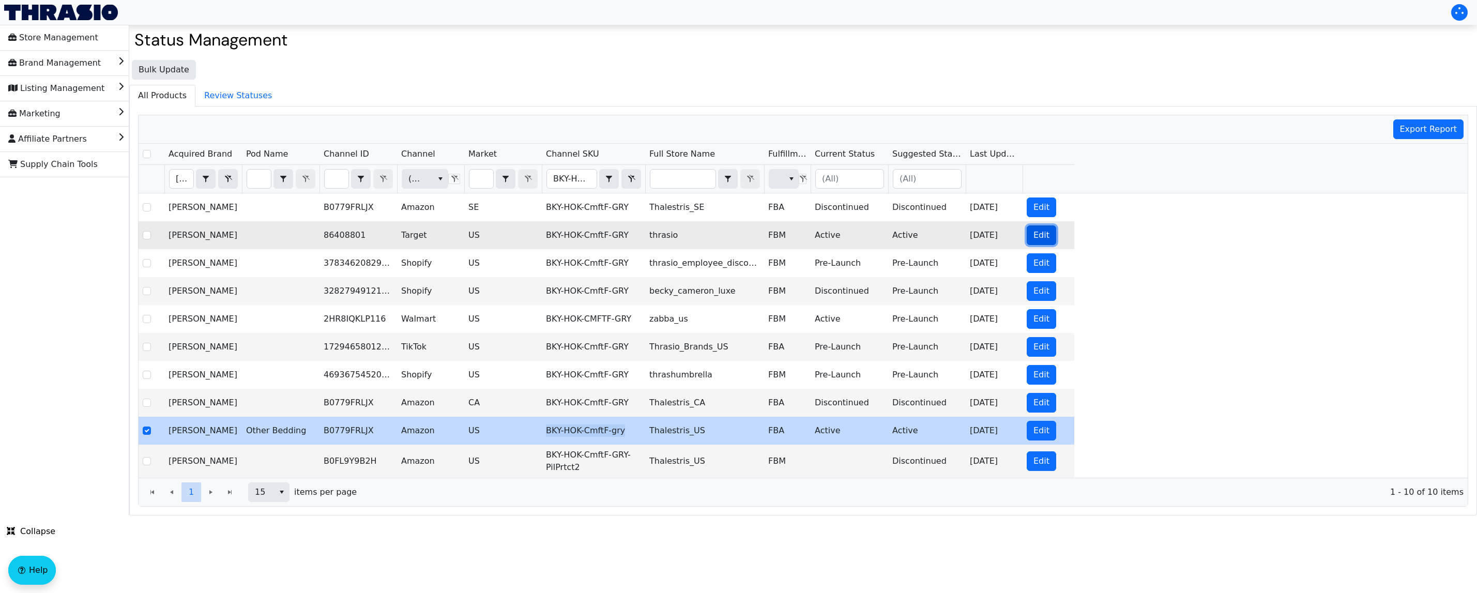
click at [1043, 240] on span "Edit" at bounding box center [1042, 235] width 16 height 12
checkbox input "true"
checkbox input "false"
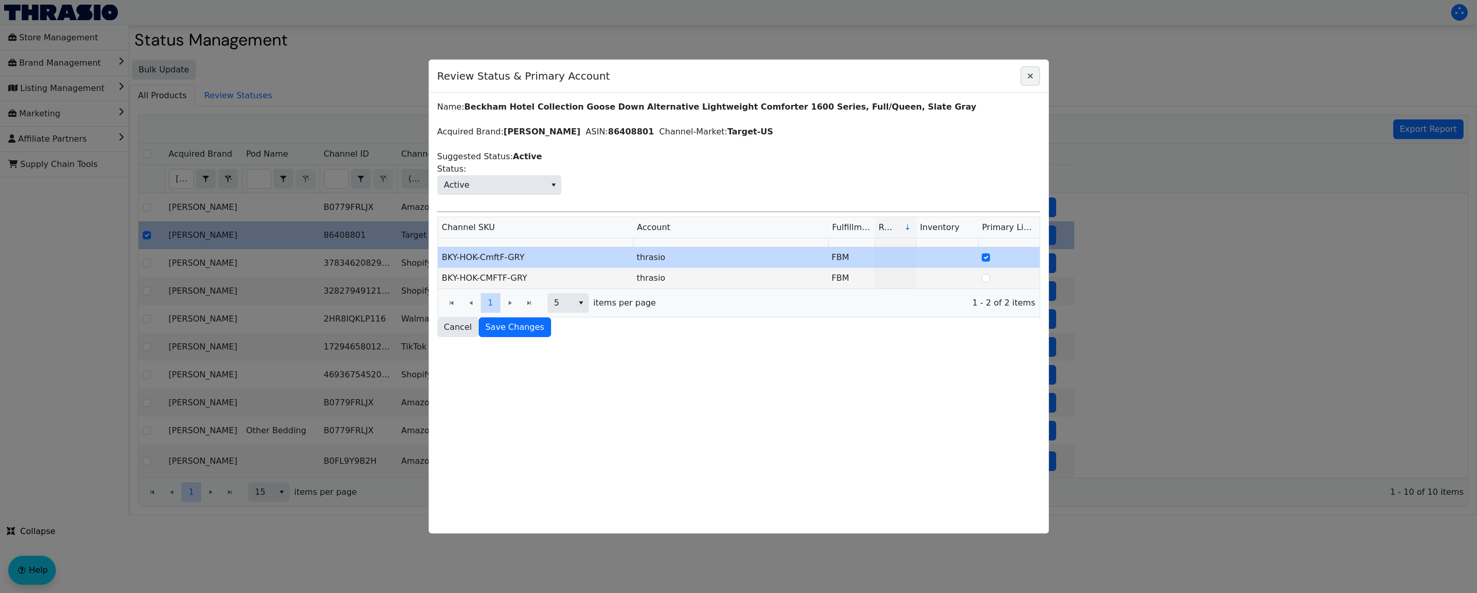
click at [1032, 78] on icon "Close" at bounding box center [1030, 75] width 5 height 5
